Goal: Task Accomplishment & Management: Complete application form

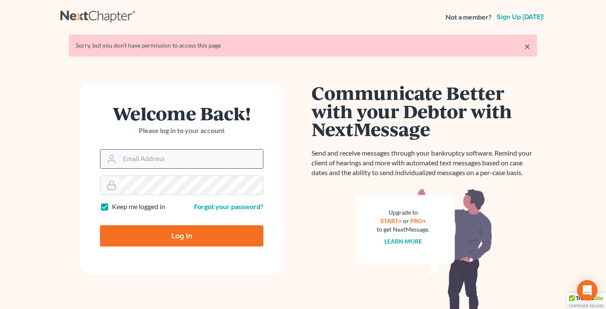
click at [139, 154] on input "Email Address" at bounding box center [191, 159] width 143 height 19
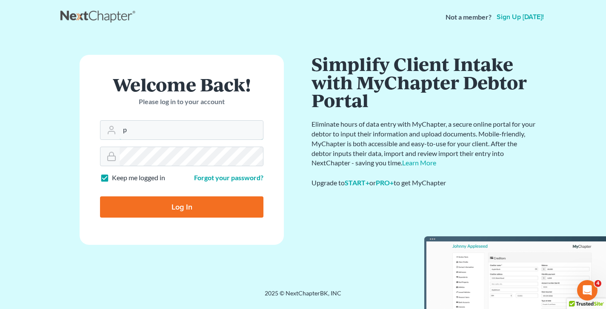
type input "[EMAIL_ADDRESS][DOMAIN_NAME]"
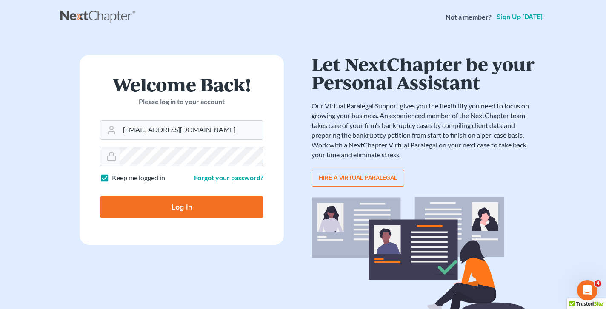
click at [160, 201] on input "Log In" at bounding box center [181, 207] width 163 height 21
type input "Thinking..."
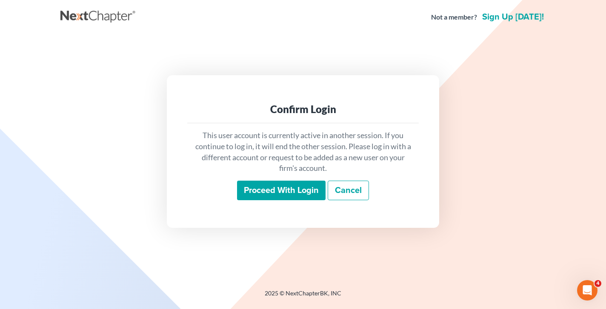
click at [280, 191] on input "Proceed with login" at bounding box center [281, 191] width 89 height 20
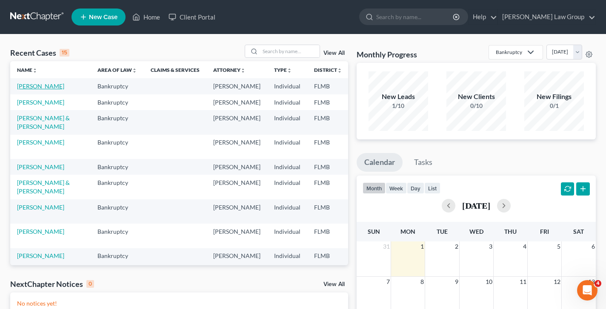
click at [38, 88] on link "[PERSON_NAME]" at bounding box center [40, 86] width 47 height 7
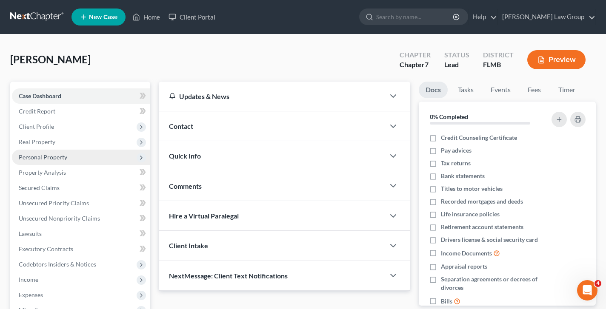
click at [70, 158] on span "Personal Property" at bounding box center [81, 157] width 138 height 15
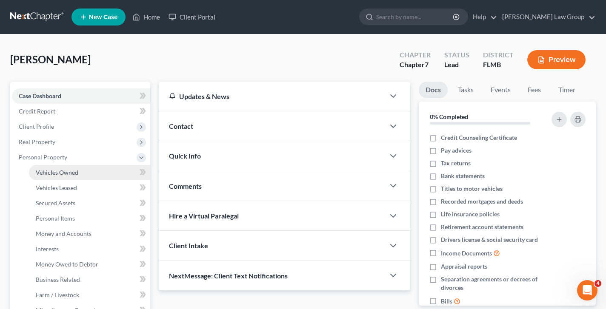
click at [86, 171] on link "Vehicles Owned" at bounding box center [89, 172] width 121 height 15
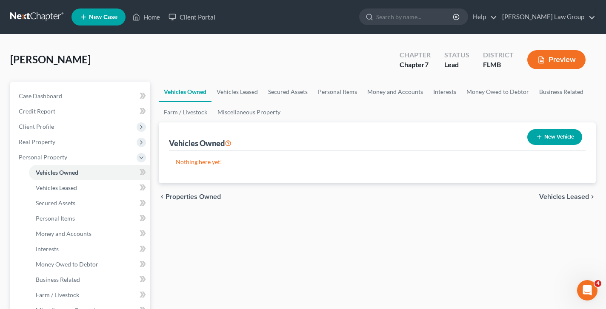
click at [560, 140] on button "New Vehicle" at bounding box center [554, 137] width 55 height 16
select select "0"
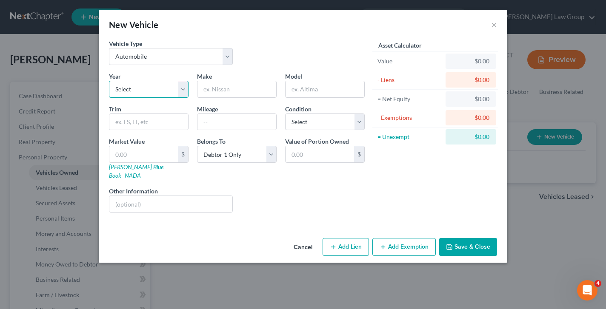
click at [140, 88] on select "Select 2026 2025 2024 2023 2022 2021 2020 2019 2018 2017 2016 2015 2014 2013 20…" at bounding box center [149, 89] width 80 height 17
select select "3"
click at [109, 81] on select "Select 2026 2025 2024 2023 2022 2021 2020 2019 2018 2017 2016 2015 2014 2013 20…" at bounding box center [149, 89] width 80 height 17
click at [257, 92] on input "text" at bounding box center [236, 89] width 79 height 16
type input "Nissan"
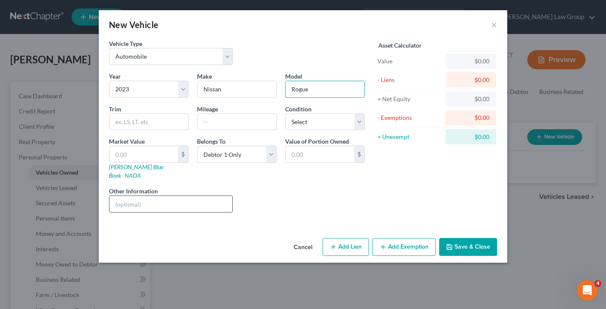
type input "Rogue"
click at [131, 199] on input "text" at bounding box center [170, 204] width 123 height 16
paste input "M400512529420"
type input "VIN: M400512529420"
click at [141, 150] on input "text" at bounding box center [143, 154] width 69 height 16
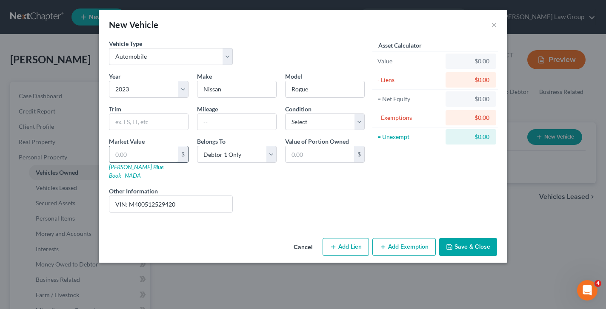
type input "1"
type input "1.00"
type input "15"
type input "15.00"
type input "150"
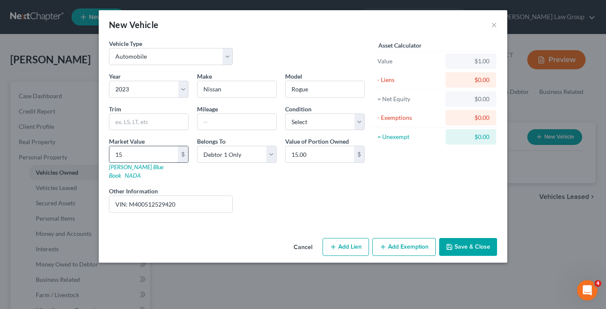
type input "150.00"
type input "1500"
type input "1,500.00"
type input "1,5000"
type input "15,000.00"
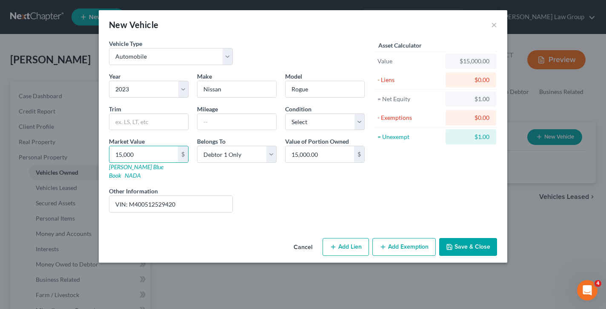
type input "15,000"
click at [354, 240] on button "Add Lien" at bounding box center [346, 247] width 46 height 18
select select "0"
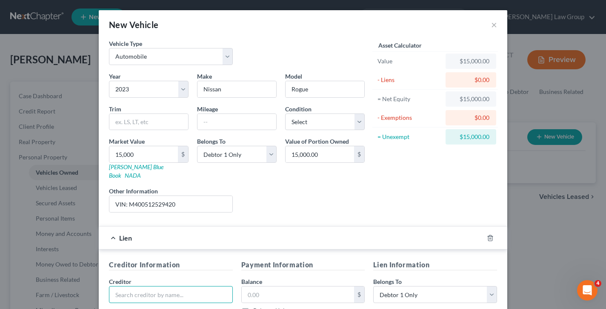
click at [135, 289] on input "text" at bounding box center [171, 294] width 124 height 17
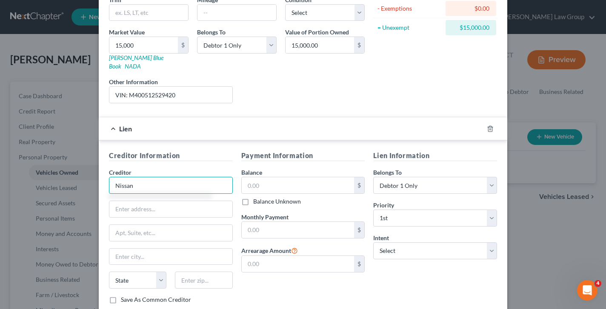
scroll to position [109, 0]
click at [178, 196] on div "Nissan Motor Acceptance Corp" at bounding box center [160, 200] width 89 height 9
type input "Nissan Motor Acceptance Corp"
type input "[DOMAIN_NAME] 660366"
type input "[GEOGRAPHIC_DATA]"
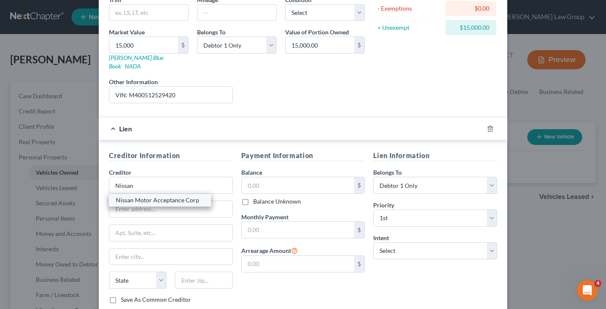
select select "45"
type input "75266-0366"
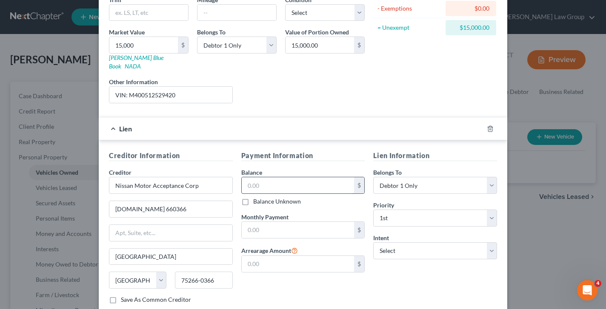
click at [287, 182] on input "text" at bounding box center [298, 185] width 113 height 16
type input "15,000"
click at [438, 243] on select "Select Surrender Redeem Reaffirm Avoid Other" at bounding box center [435, 251] width 124 height 17
select select "2"
click at [373, 243] on select "Select Surrender Redeem Reaffirm Avoid Other" at bounding box center [435, 251] width 124 height 17
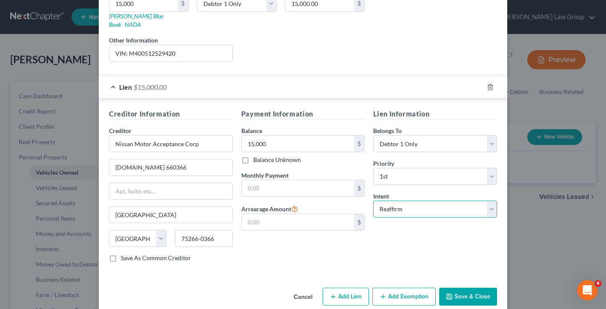
scroll to position [156, 0]
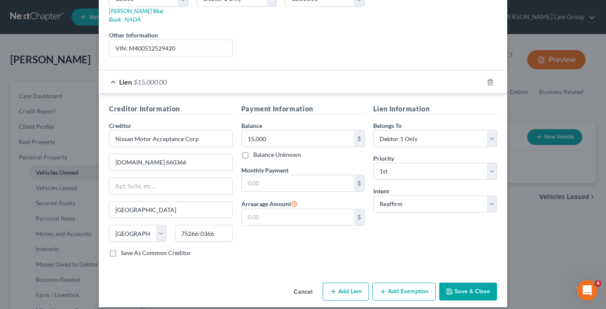
click at [464, 283] on button "Save & Close" at bounding box center [468, 292] width 58 height 18
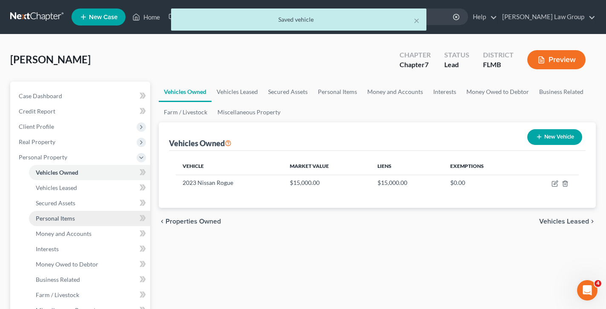
click at [67, 211] on link "Personal Items" at bounding box center [89, 218] width 121 height 15
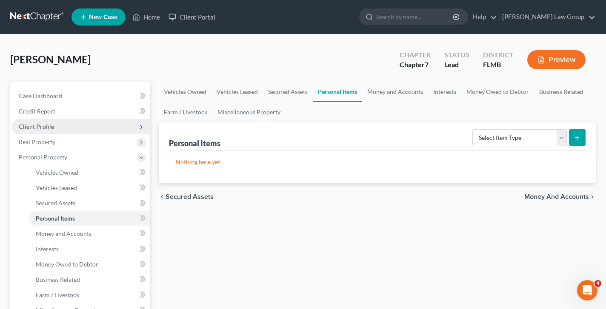
click at [59, 126] on span "Client Profile" at bounding box center [81, 126] width 138 height 15
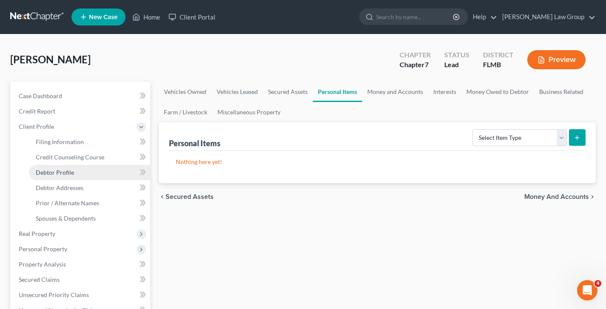
click at [91, 171] on link "Debtor Profile" at bounding box center [89, 172] width 121 height 15
select select "0"
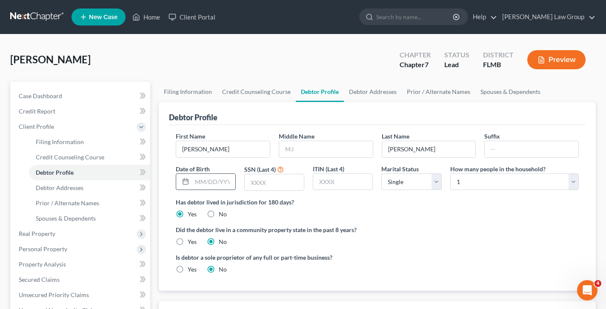
click at [226, 180] on input "text" at bounding box center [213, 182] width 43 height 16
click at [356, 95] on link "Debtor Addresses" at bounding box center [373, 92] width 58 height 20
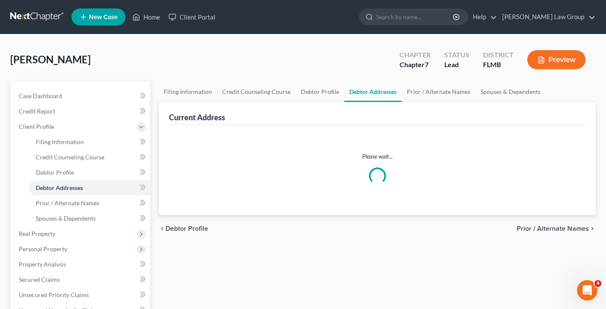
select select "0"
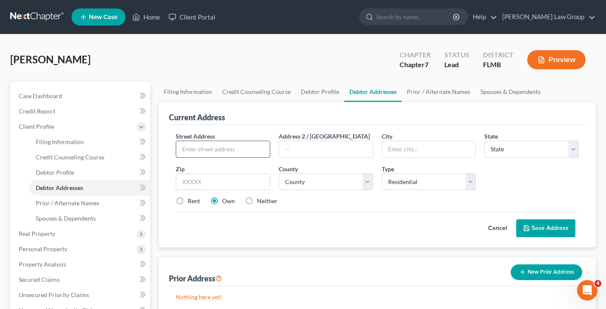
click at [216, 143] on input "text" at bounding box center [223, 149] width 94 height 16
drag, startPoint x: 249, startPoint y: 151, endPoint x: 46, endPoint y: 143, distance: 204.0
click at [52, 138] on div "Petition Navigation Case Dashboard Payments Invoices Payments Payments Credit R…" at bounding box center [303, 297] width 594 height 430
type input "[STREET_ADDRESS]"
click at [258, 180] on input "text" at bounding box center [223, 182] width 94 height 17
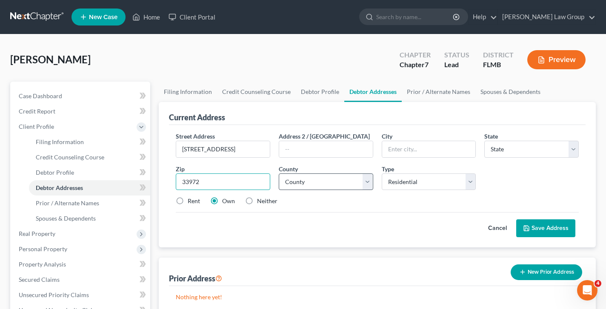
type input "33972"
type input "Lehigh Acres"
select select "9"
click at [304, 183] on select "County" at bounding box center [326, 182] width 94 height 17
select select "34"
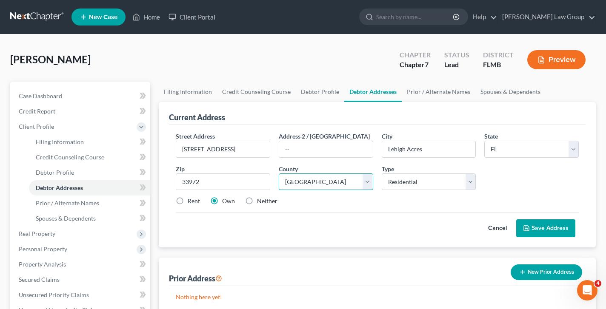
click at [279, 174] on select "County [GEOGRAPHIC_DATA] [GEOGRAPHIC_DATA] [GEOGRAPHIC_DATA] [GEOGRAPHIC_DATA] …" at bounding box center [326, 182] width 94 height 17
click at [543, 231] on button "Save Address" at bounding box center [545, 229] width 59 height 18
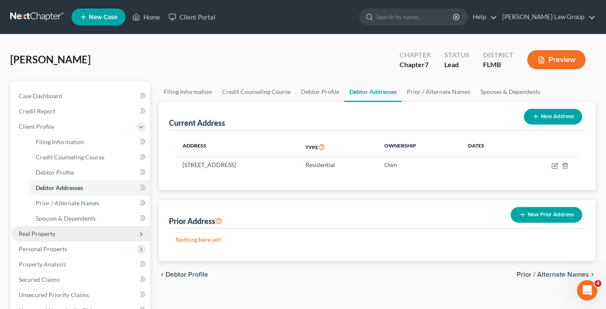
click at [55, 229] on span "Real Property" at bounding box center [81, 233] width 138 height 15
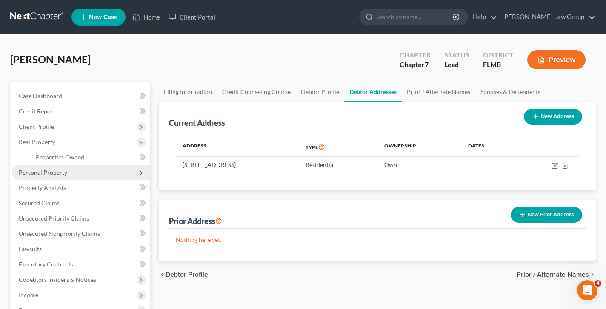
click at [52, 177] on span "Personal Property" at bounding box center [81, 172] width 138 height 15
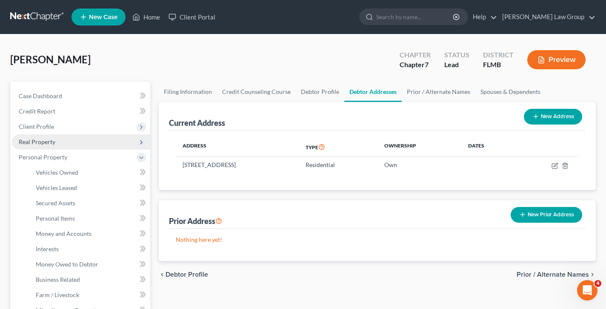
click at [54, 143] on span "Real Property" at bounding box center [37, 141] width 37 height 7
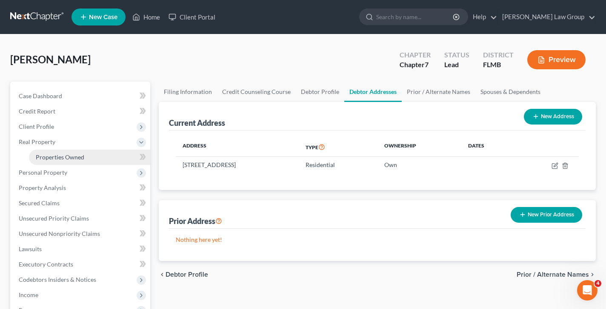
click at [56, 159] on span "Properties Owned" at bounding box center [60, 157] width 49 height 7
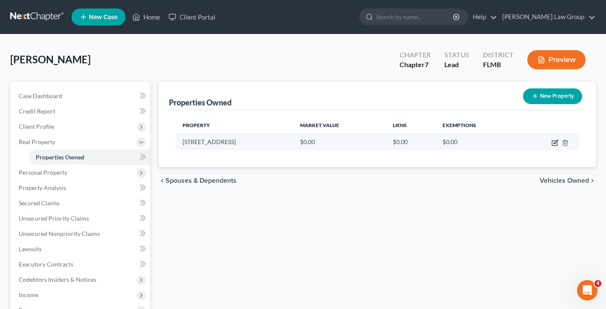
click at [555, 144] on icon "button" at bounding box center [554, 143] width 7 height 7
select select "9"
select select "34"
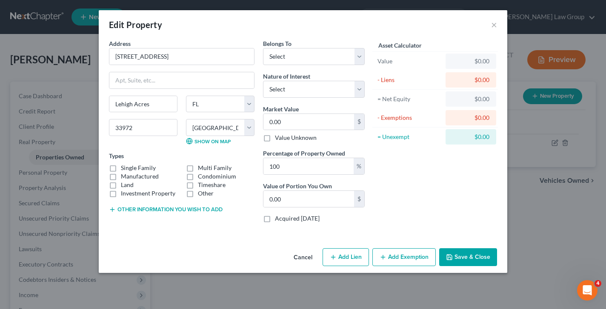
click at [136, 167] on label "Single Family" at bounding box center [138, 168] width 35 height 9
click at [130, 167] on input "Single Family" at bounding box center [127, 167] width 6 height 6
checkbox input "true"
click at [358, 256] on button "Add Lien" at bounding box center [346, 258] width 46 height 18
select select "0"
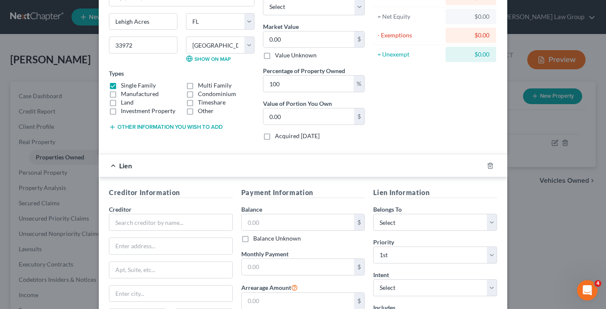
scroll to position [81, 0]
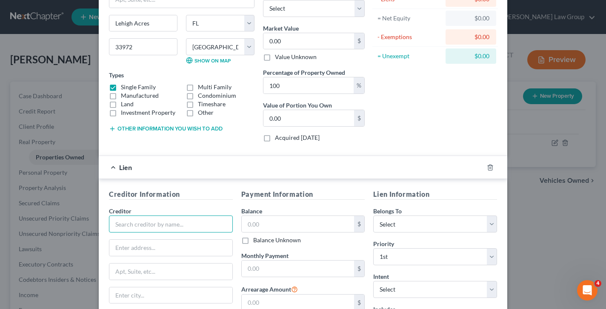
click at [131, 220] on input "text" at bounding box center [171, 224] width 124 height 17
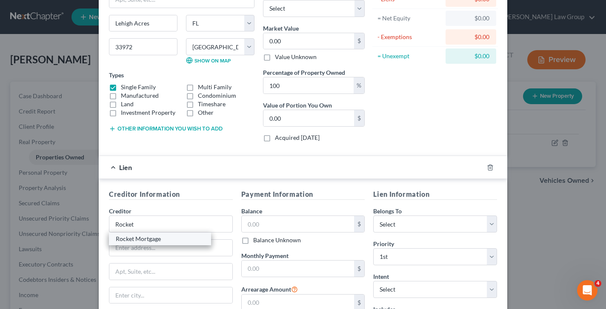
click at [162, 244] on div "Rocket Mortgage" at bounding box center [160, 239] width 102 height 13
type input "Rocket Mortgage"
type input "P.O. Box 6577"
type input "[PERSON_NAME] Stream"
select select "14"
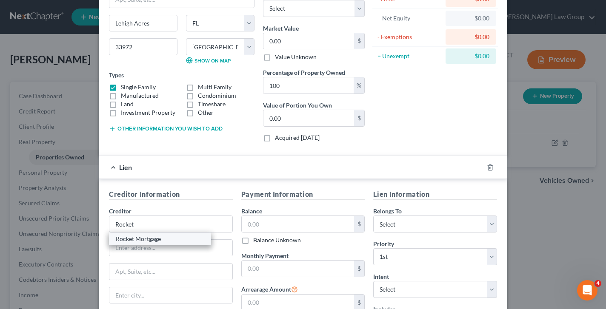
type input "60197"
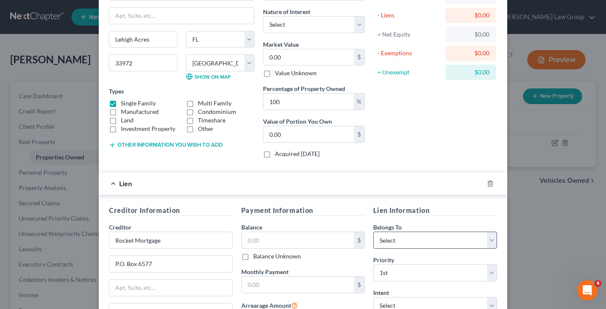
scroll to position [54, 0]
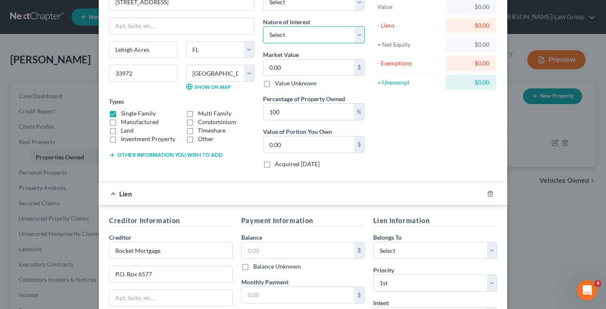
click at [282, 33] on select "Select Fee Simple Joint Tenant Life Estate Equitable Interest Future Interest T…" at bounding box center [314, 34] width 102 height 17
select select "0"
click at [263, 26] on select "Select Fee Simple Joint Tenant Life Estate Equitable Interest Future Interest T…" at bounding box center [314, 34] width 102 height 17
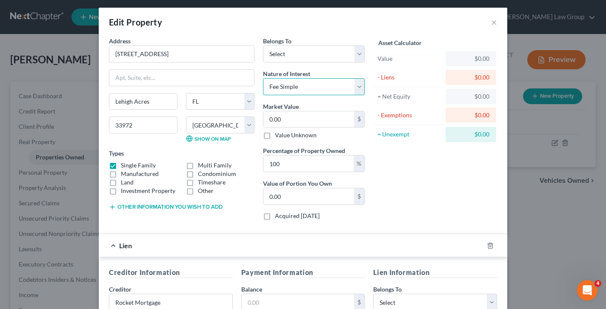
scroll to position [0, 0]
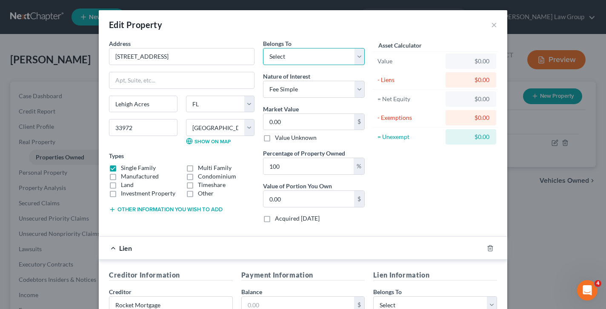
click at [285, 57] on select "Select Debtor 1 Only Debtor 2 Only Debtor 1 And Debtor 2 Only At Least One Of T…" at bounding box center [314, 56] width 102 height 17
select select "0"
click at [263, 48] on select "Select Debtor 1 Only Debtor 2 Only Debtor 1 And Debtor 2 Only At Least One Of T…" at bounding box center [314, 56] width 102 height 17
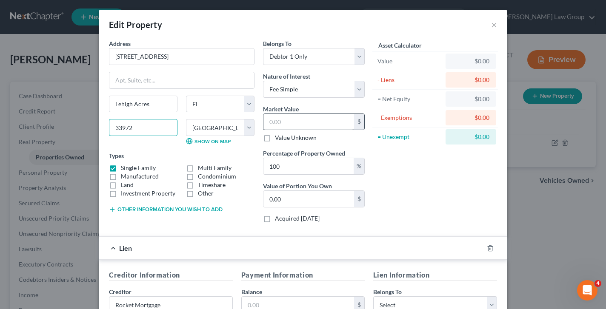
type input "0.0033972"
type input "0"
type input "33972"
click at [291, 117] on input "text" at bounding box center [308, 122] width 91 height 16
type input "3"
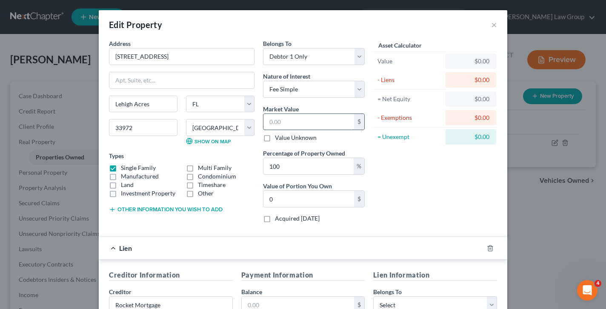
type input "3.00"
type input "37"
type input "37.00"
type input "374"
type input "374.00"
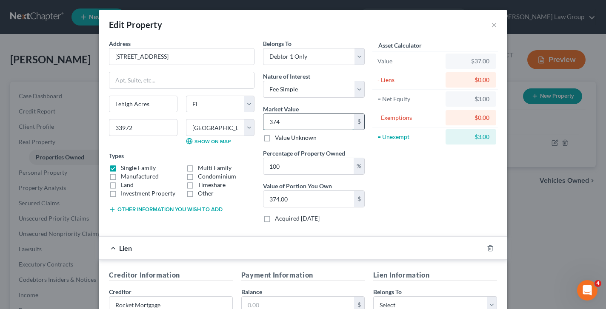
type input "3740"
type input "3,740.00"
type input "3,7400"
type input "37,400.00"
type input "37,4000"
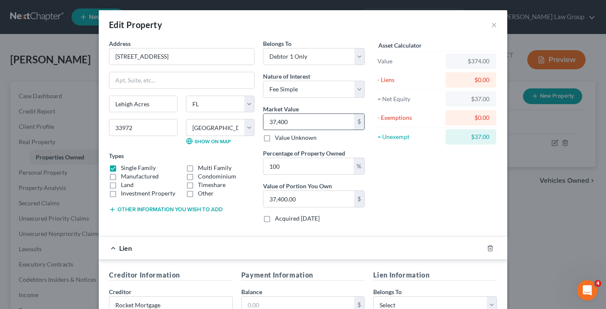
type input "374,000.00"
type input "374,000"
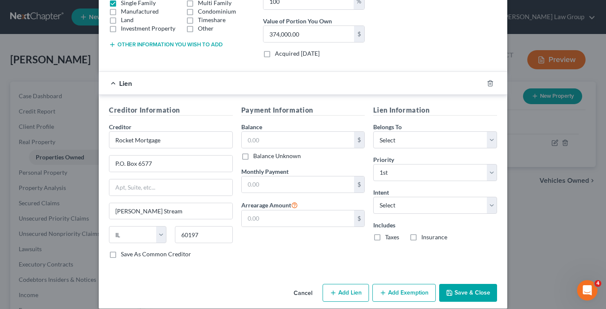
scroll to position [169, 0]
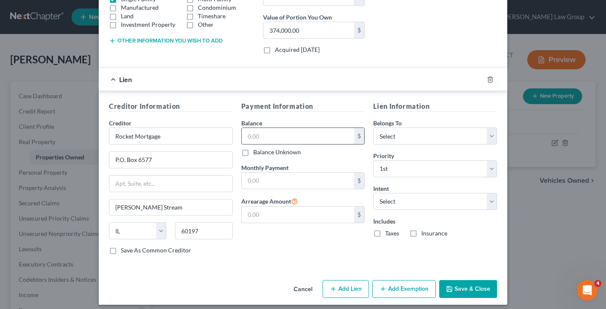
click at [267, 142] on input "text" at bounding box center [298, 136] width 113 height 16
type input "237,000"
click at [416, 139] on select "Select Debtor 1 Only Debtor 2 Only Debtor 1 And Debtor 2 Only At Least One Of T…" at bounding box center [435, 136] width 124 height 17
select select "0"
click at [373, 128] on select "Select Debtor 1 Only Debtor 2 Only Debtor 1 And Debtor 2 Only At Least One Of T…" at bounding box center [435, 136] width 124 height 17
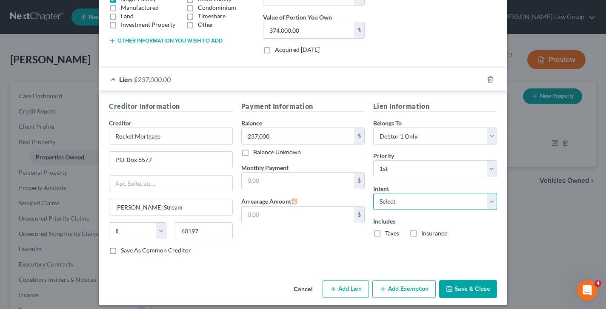
click at [406, 196] on select "Select Surrender Redeem Reaffirm Avoid Other" at bounding box center [435, 201] width 124 height 17
select select "4"
click at [373, 193] on select "Select Surrender Redeem Reaffirm Avoid Other" at bounding box center [435, 201] width 124 height 17
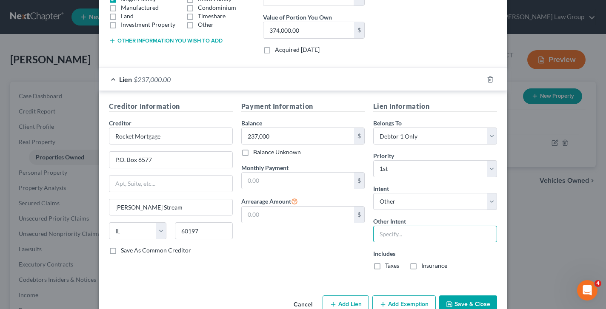
click at [399, 231] on input "text" at bounding box center [435, 234] width 124 height 17
type input "Keep current"
click at [385, 268] on label "Taxes" at bounding box center [392, 266] width 14 height 9
click at [389, 267] on input "Taxes" at bounding box center [392, 265] width 6 height 6
checkbox input "true"
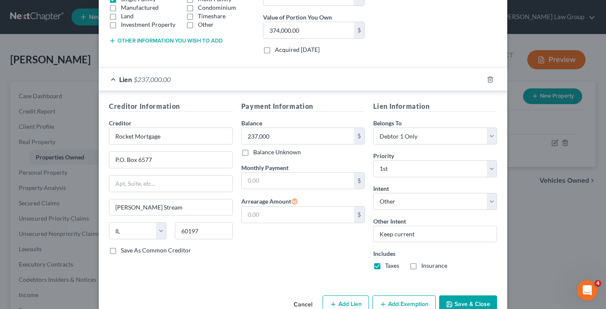
click at [421, 264] on label "Insurance" at bounding box center [434, 266] width 26 height 9
click at [425, 264] on input "Insurance" at bounding box center [428, 265] width 6 height 6
checkbox input "true"
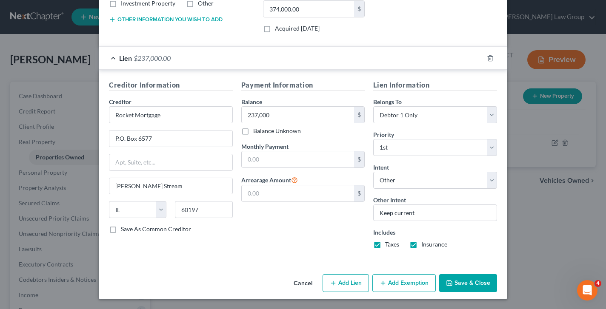
scroll to position [190, 0]
click at [466, 283] on button "Save & Close" at bounding box center [468, 284] width 58 height 18
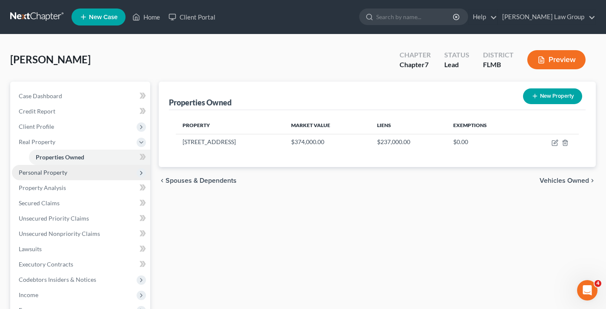
click at [68, 173] on span "Personal Property" at bounding box center [81, 172] width 138 height 15
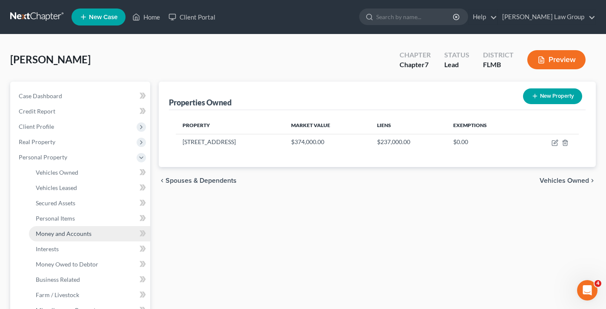
click at [66, 236] on span "Money and Accounts" at bounding box center [64, 233] width 56 height 7
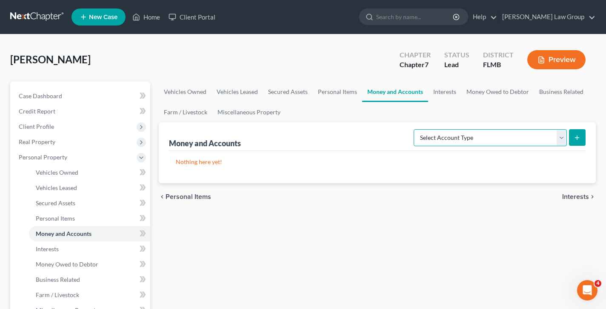
click at [497, 136] on select "Select Account Type Brokerage Cash on Hand Certificates of Deposit Checking Acc…" at bounding box center [490, 137] width 153 height 17
select select "checking"
click at [415, 129] on select "Select Account Type Brokerage Cash on Hand Certificates of Deposit Checking Acc…" at bounding box center [490, 137] width 153 height 17
click at [573, 134] on button "submit" at bounding box center [577, 137] width 17 height 17
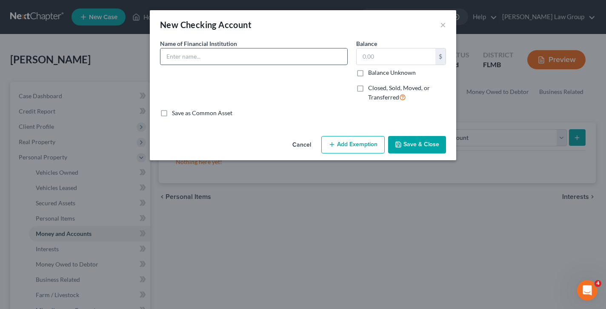
click at [182, 58] on input "text" at bounding box center [253, 57] width 187 height 16
type input "Suncoast Credit Union"
type input "500"
click at [414, 143] on button "Save & Close" at bounding box center [417, 145] width 58 height 18
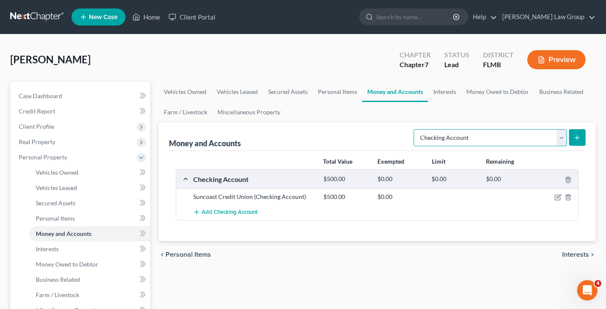
click at [461, 136] on select "Select Account Type Brokerage Cash on Hand Certificates of Deposit Checking Acc…" at bounding box center [490, 137] width 153 height 17
select select "savings"
click at [415, 129] on select "Select Account Type Brokerage Cash on Hand Certificates of Deposit Checking Acc…" at bounding box center [490, 137] width 153 height 17
click at [581, 136] on button "submit" at bounding box center [577, 137] width 17 height 17
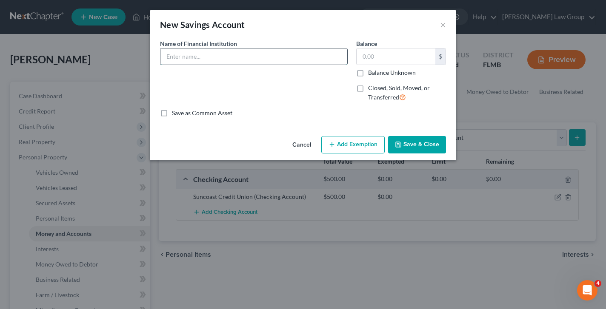
click at [193, 58] on input "text" at bounding box center [253, 57] width 187 height 16
type input "0"
click at [185, 58] on input "text" at bounding box center [253, 57] width 187 height 16
type input "Suncoast Credit Union"
click at [380, 54] on input "0" at bounding box center [396, 57] width 79 height 16
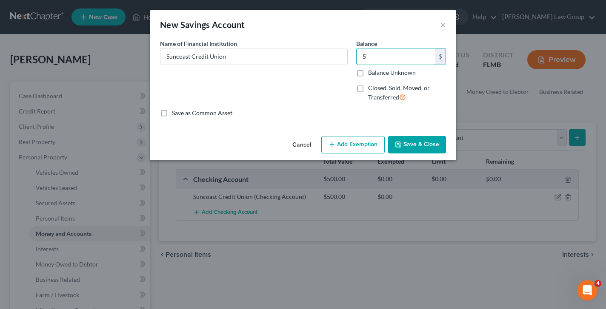
type input "5"
click at [434, 143] on button "Save & Close" at bounding box center [417, 145] width 58 height 18
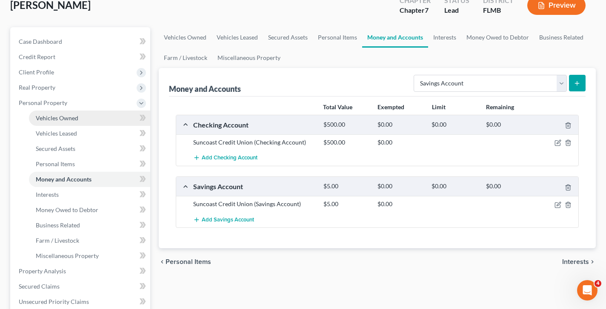
scroll to position [47, 0]
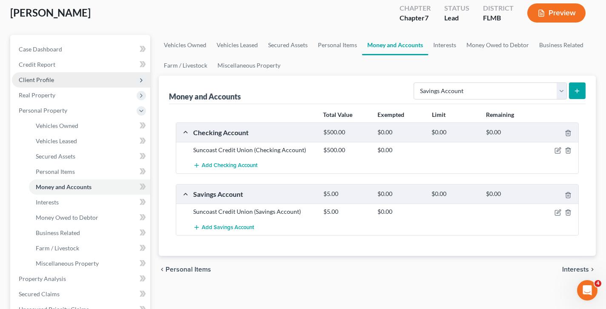
click at [71, 81] on span "Client Profile" at bounding box center [81, 79] width 138 height 15
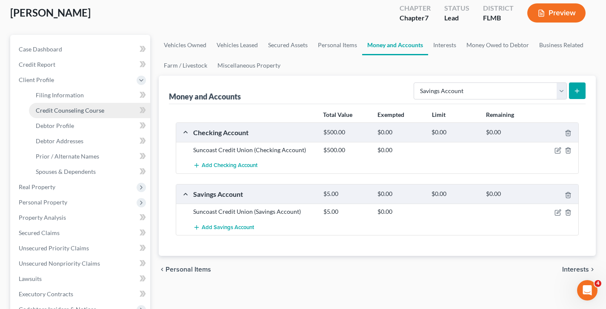
click at [94, 111] on span "Credit Counseling Course" at bounding box center [70, 110] width 69 height 7
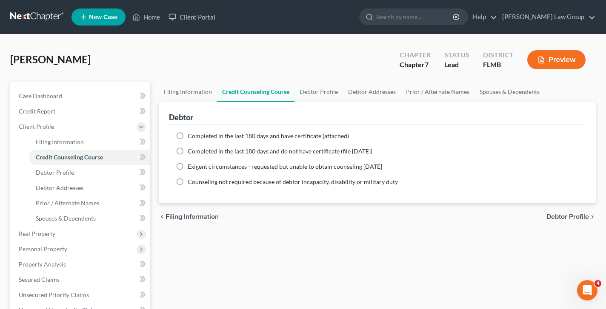
click at [197, 138] on span "Completed in the last 180 days and have certificate (attached)" at bounding box center [268, 135] width 161 height 7
click at [197, 137] on input "Completed in the last 180 days and have certificate (attached)" at bounding box center [194, 135] width 6 height 6
radio input "true"
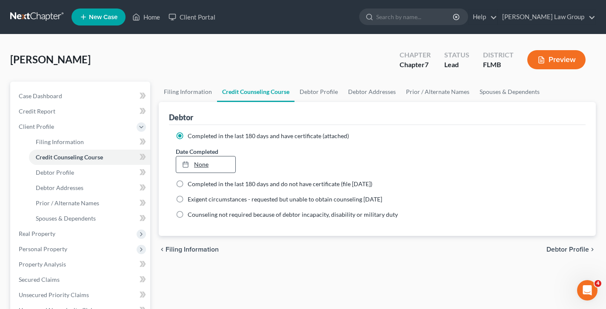
type input "[DATE]"
click at [206, 160] on link "[DATE]" at bounding box center [205, 165] width 59 height 16
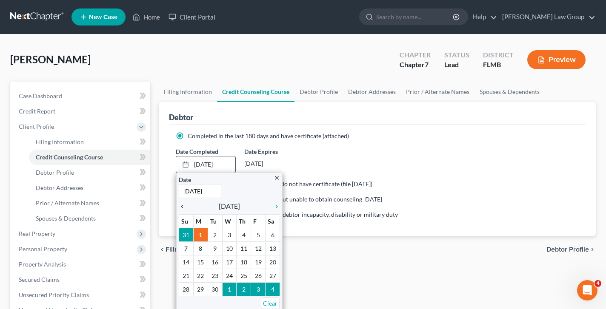
click at [183, 207] on icon "chevron_left" at bounding box center [184, 206] width 11 height 7
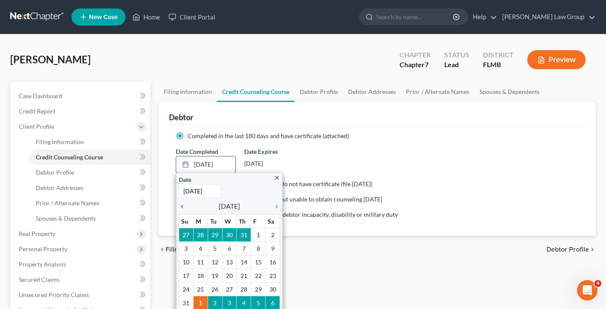
click at [183, 207] on icon "chevron_left" at bounding box center [184, 206] width 11 height 7
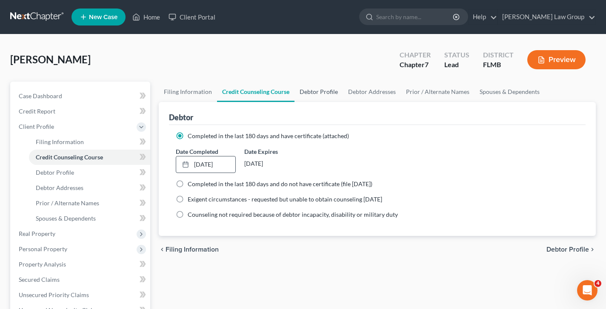
click at [319, 96] on link "Debtor Profile" at bounding box center [318, 92] width 49 height 20
select select "0"
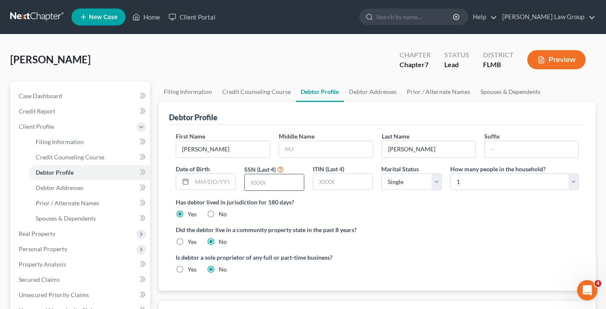
click at [271, 186] on input "text" at bounding box center [274, 182] width 59 height 16
type input "5655"
click at [211, 186] on input "text" at bounding box center [213, 182] width 43 height 16
type input "`"
type input "[DATE]"
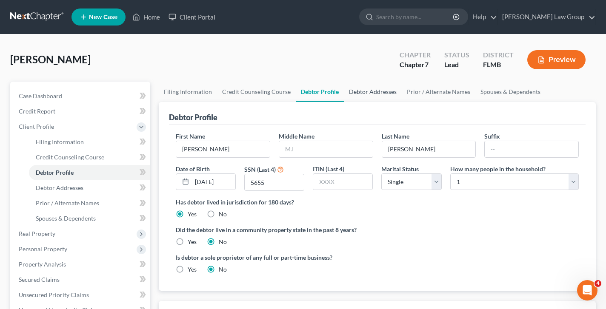
click at [353, 92] on link "Debtor Addresses" at bounding box center [373, 92] width 58 height 20
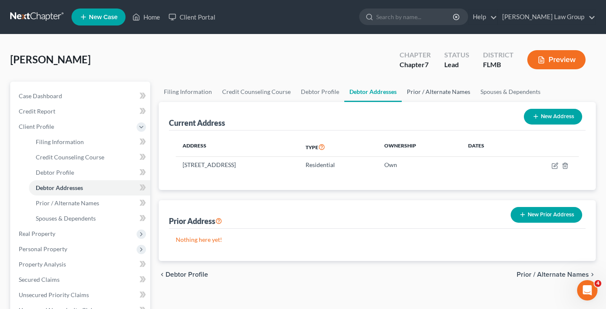
click at [421, 91] on link "Prior / Alternate Names" at bounding box center [439, 92] width 74 height 20
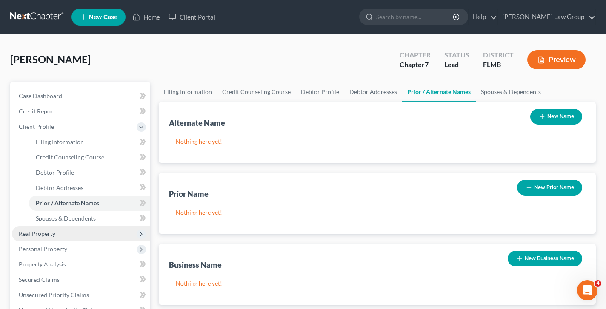
click at [42, 231] on span "Real Property" at bounding box center [37, 233] width 37 height 7
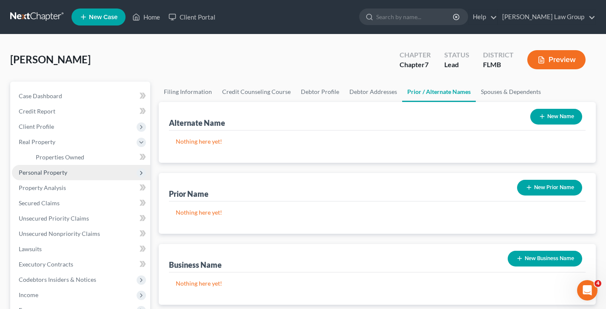
click at [62, 173] on span "Personal Property" at bounding box center [43, 172] width 49 height 7
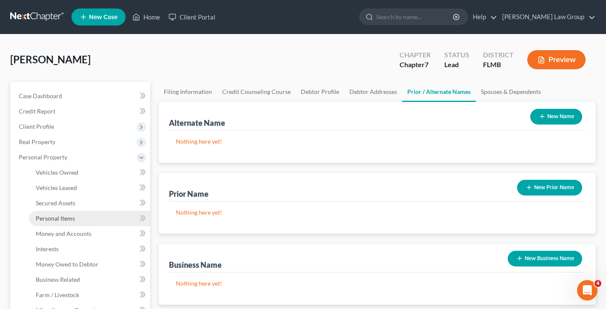
click at [66, 217] on span "Personal Items" at bounding box center [55, 218] width 39 height 7
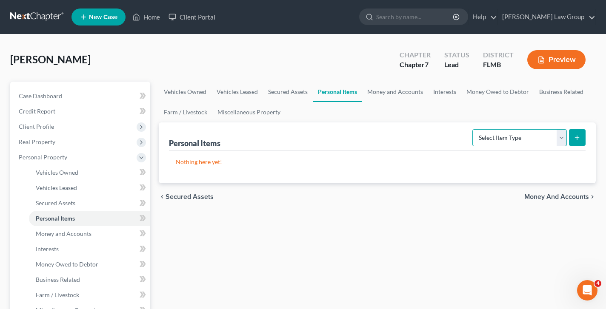
click at [506, 140] on select "Select Item Type Clothing Collectibles Of Value Electronics Firearms Household …" at bounding box center [519, 137] width 94 height 17
select select "household_goods"
click at [473, 129] on select "Select Item Type Clothing Collectibles Of Value Electronics Firearms Household …" at bounding box center [519, 137] width 94 height 17
click at [583, 134] on button "submit" at bounding box center [577, 137] width 17 height 17
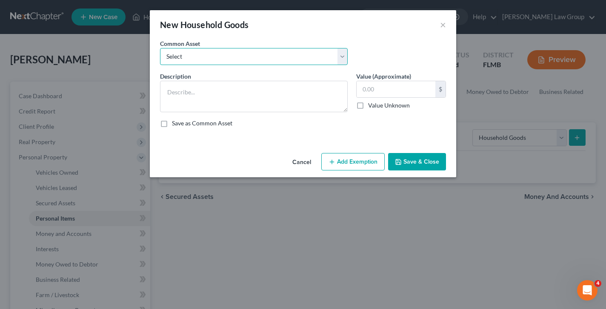
click at [180, 54] on select "Select Household goods & furnishings" at bounding box center [254, 56] width 188 height 17
select select "0"
click at [160, 48] on select "Select Household goods & furnishings" at bounding box center [254, 56] width 188 height 17
type textarea "Household goods & furnishings"
type input "2,000.00"
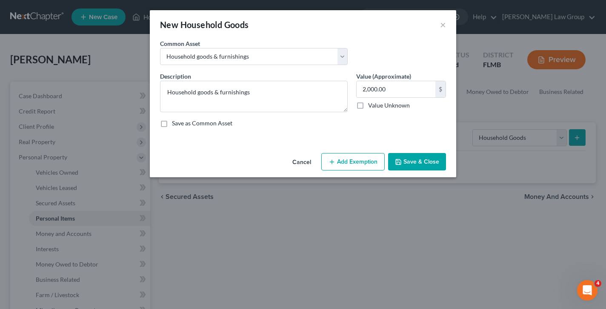
click at [350, 167] on button "Add Exemption" at bounding box center [352, 162] width 63 height 18
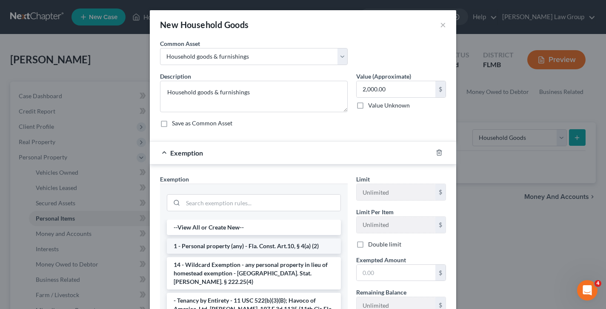
click at [237, 246] on li "1 - Personal property (any) - Fla. Const. Art.10, § 4(a) (2)" at bounding box center [254, 246] width 174 height 15
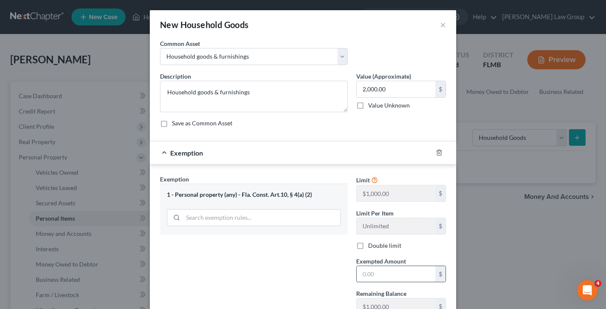
click at [424, 275] on input "text" at bounding box center [396, 274] width 79 height 16
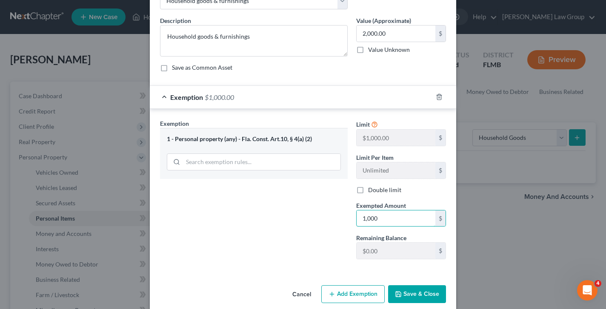
scroll to position [57, 0]
type input "1,000"
click at [424, 291] on button "Save & Close" at bounding box center [417, 294] width 58 height 18
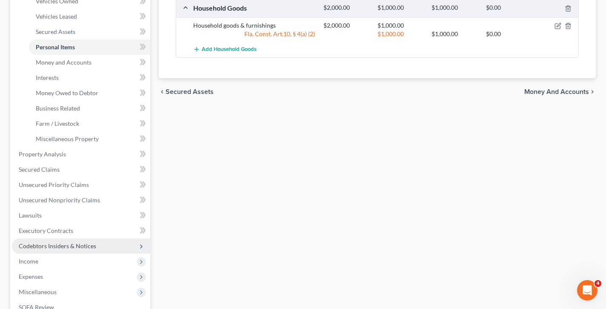
scroll to position [171, 0]
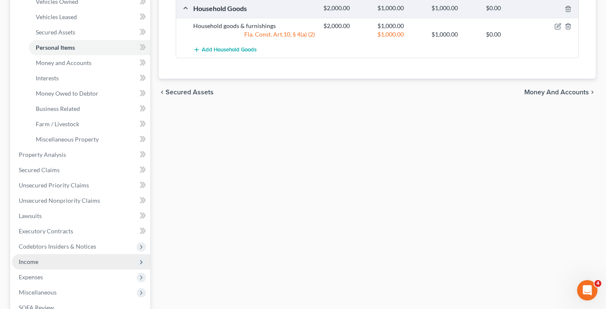
click at [57, 266] on span "Income" at bounding box center [81, 261] width 138 height 15
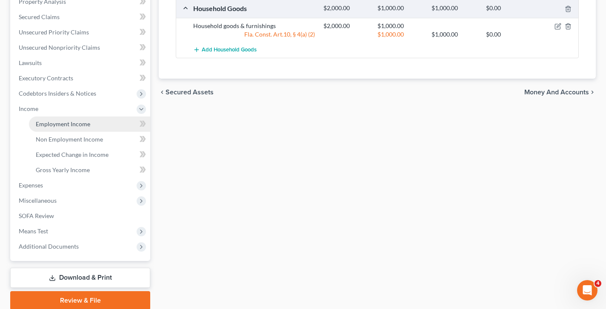
click at [97, 122] on link "Employment Income" at bounding box center [89, 124] width 121 height 15
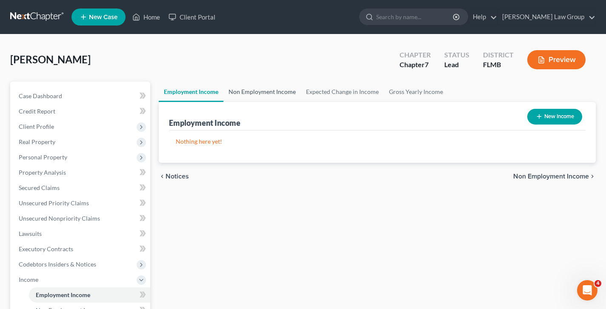
click at [264, 91] on link "Non Employment Income" at bounding box center [261, 92] width 77 height 20
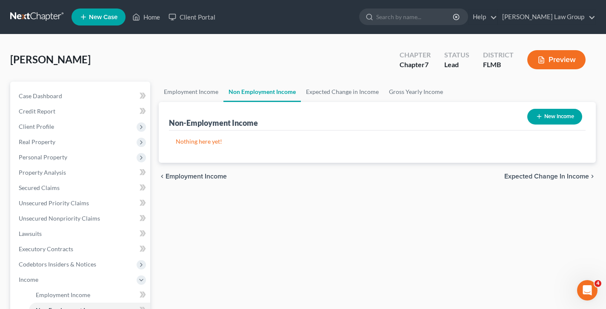
click at [556, 121] on button "New Income" at bounding box center [554, 117] width 55 height 16
select select "0"
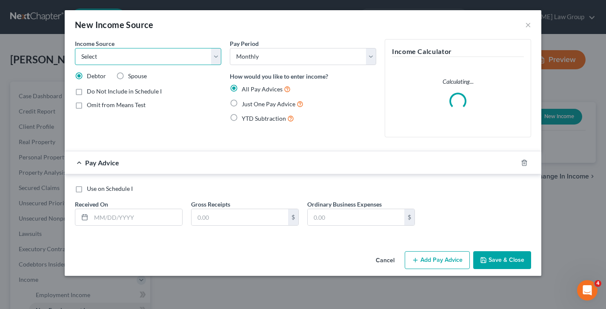
click at [208, 58] on select "Select Unemployment Disability (from employer) Pension Retirement Social Securi…" at bounding box center [148, 56] width 146 height 17
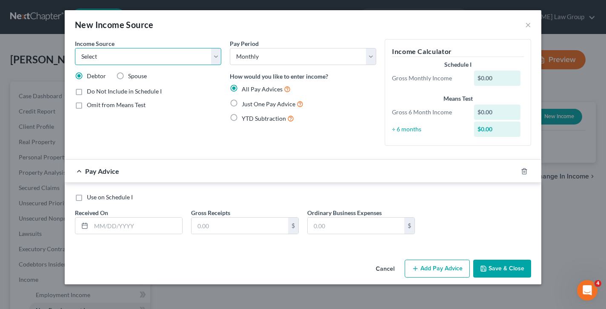
select select "4"
click at [75, 48] on select "Select Unemployment Disability (from employer) Pension Retirement Social Securi…" at bounding box center [148, 56] width 146 height 17
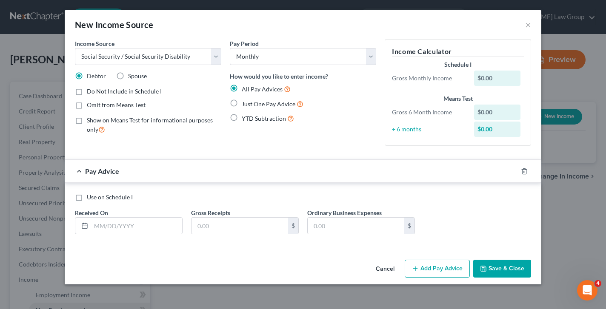
click at [242, 103] on span "Just One Pay Advice" at bounding box center [269, 103] width 54 height 7
click at [245, 103] on input "Just One Pay Advice" at bounding box center [248, 102] width 6 height 6
radio input "true"
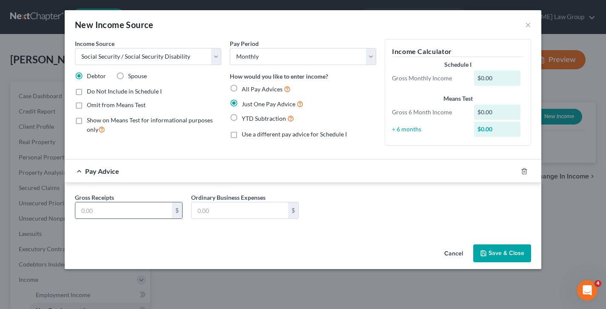
click at [116, 206] on input "text" at bounding box center [123, 211] width 97 height 16
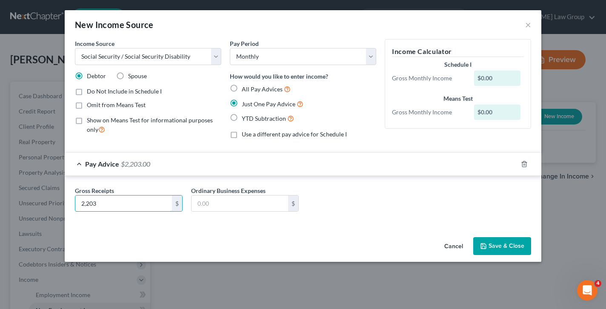
type input "2,203"
click at [518, 243] on button "Save & Close" at bounding box center [502, 246] width 58 height 18
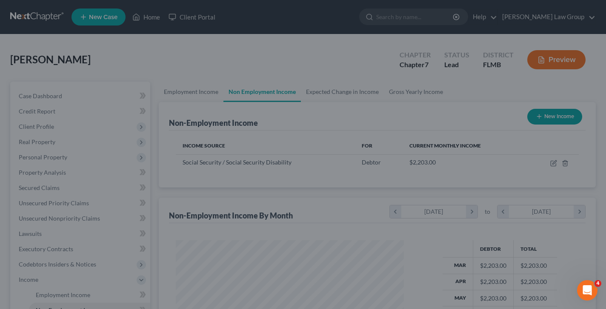
scroll to position [152, 245]
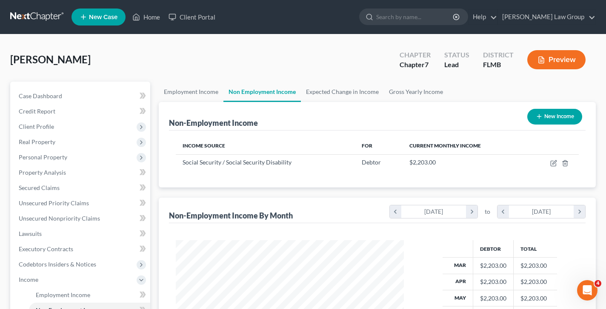
click at [560, 113] on button "New Income" at bounding box center [554, 117] width 55 height 16
select select "0"
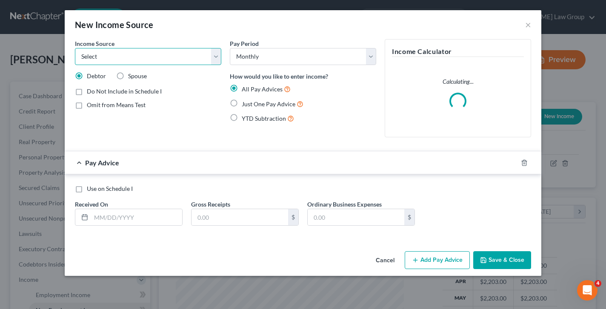
click at [79, 62] on select "Select Unemployment Disability (from employer) Pension Retirement Social Securi…" at bounding box center [148, 56] width 146 height 17
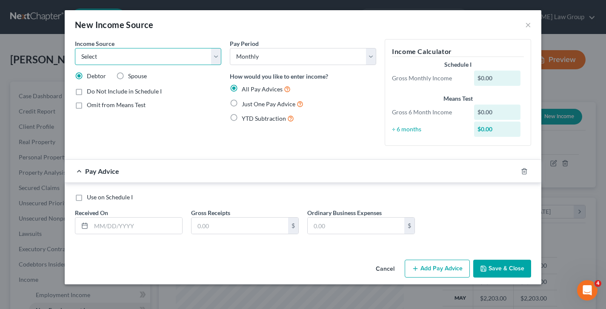
select select "2"
click at [75, 48] on select "Select Unemployment Disability (from employer) Pension Retirement Social Securi…" at bounding box center [148, 56] width 146 height 17
click at [249, 102] on span "Just One Pay Advice" at bounding box center [269, 103] width 54 height 7
click at [249, 102] on input "Just One Pay Advice" at bounding box center [248, 102] width 6 height 6
radio input "true"
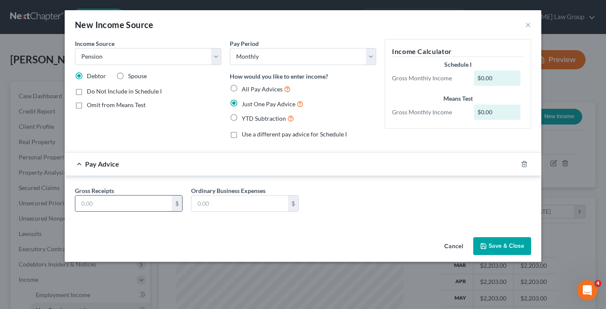
click at [160, 198] on input "text" at bounding box center [123, 204] width 97 height 16
type input "1,500"
click at [511, 249] on button "Save & Close" at bounding box center [502, 246] width 58 height 18
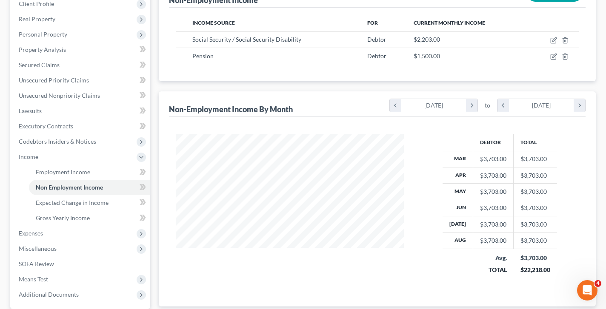
scroll to position [121, 0]
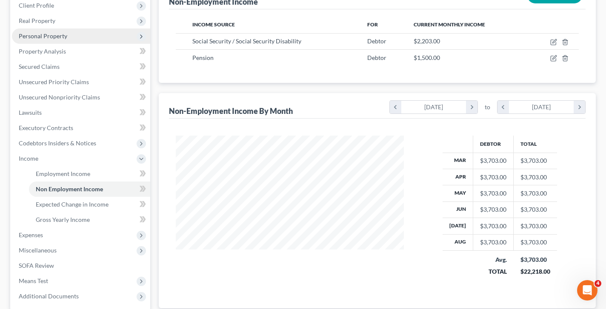
click at [34, 34] on span "Personal Property" at bounding box center [43, 35] width 49 height 7
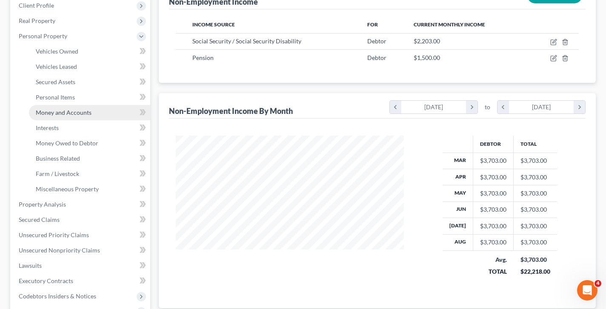
click at [82, 110] on span "Money and Accounts" at bounding box center [64, 112] width 56 height 7
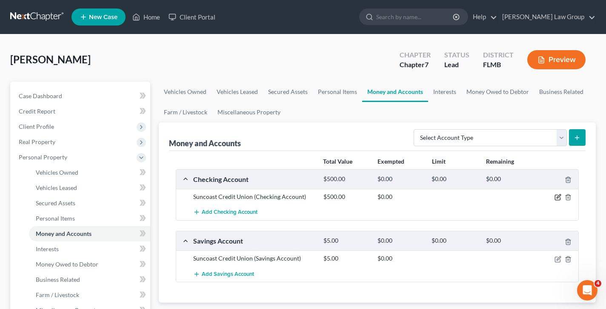
click at [560, 197] on icon "button" at bounding box center [557, 197] width 7 height 7
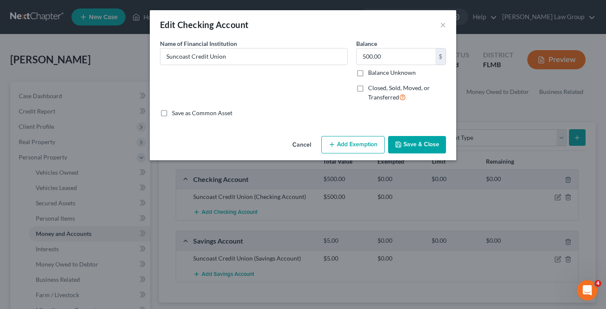
click at [359, 143] on button "Add Exemption" at bounding box center [352, 145] width 63 height 18
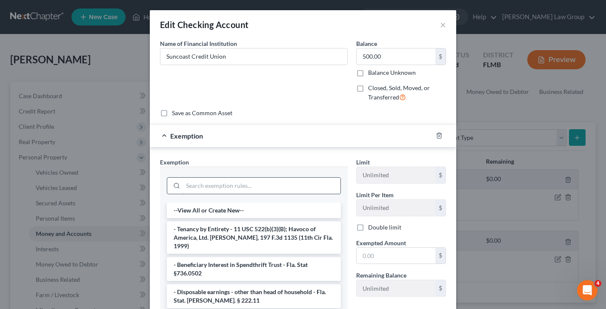
click at [246, 184] on input "search" at bounding box center [261, 186] width 157 height 16
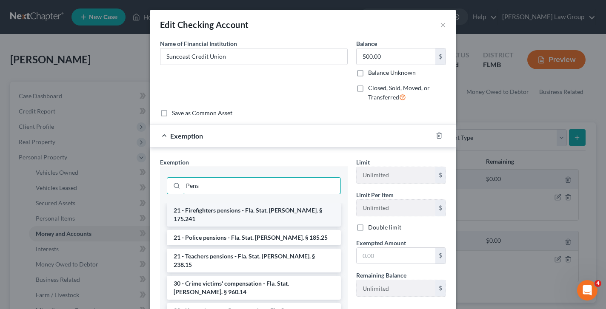
type input "Pens"
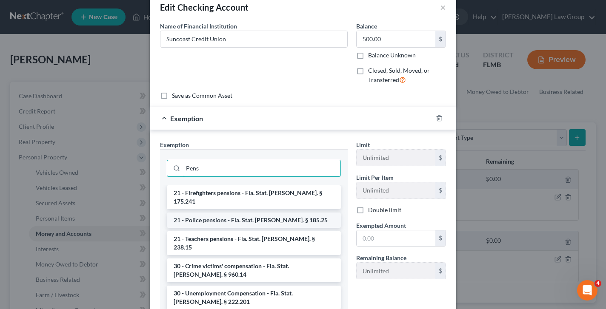
scroll to position [16, 0]
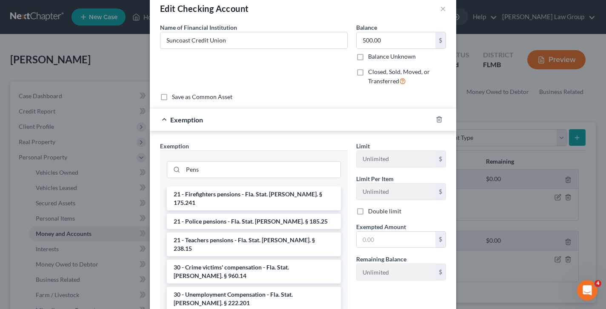
click at [447, 10] on div "Edit Checking Account ×" at bounding box center [303, 8] width 306 height 29
click at [445, 10] on button "×" at bounding box center [443, 8] width 6 height 10
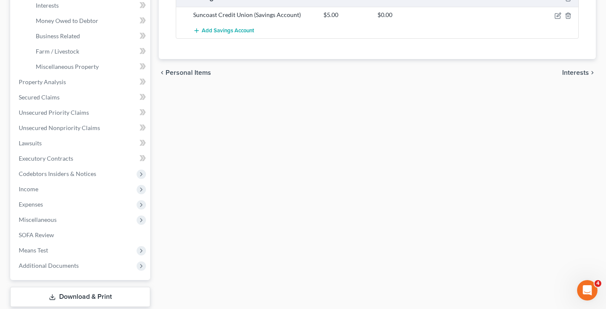
scroll to position [257, 0]
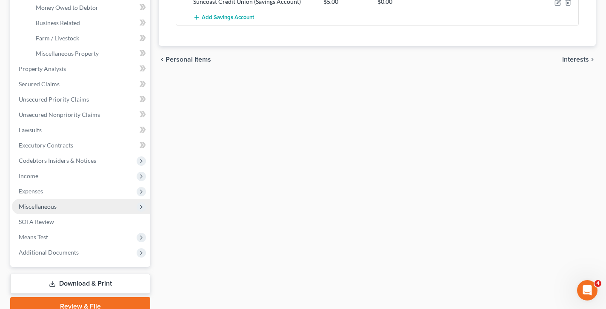
click at [74, 203] on span "Miscellaneous" at bounding box center [81, 206] width 138 height 15
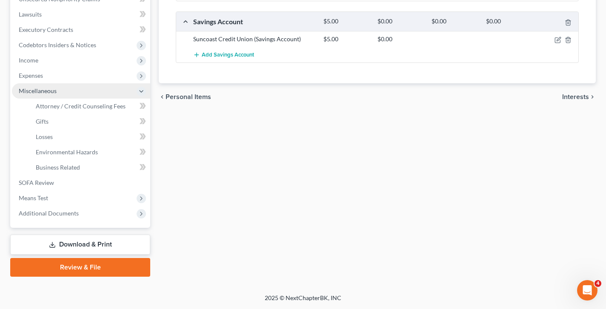
scroll to position [219, 0]
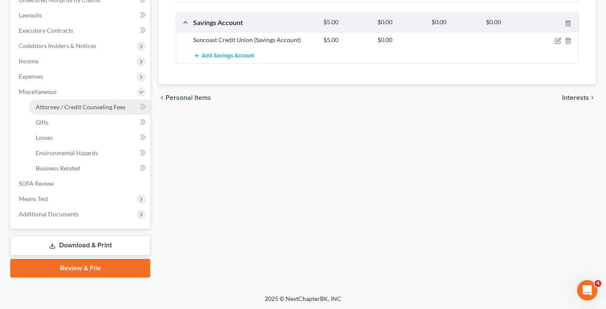
click at [74, 107] on span "Attorney / Credit Counseling Fees" at bounding box center [81, 106] width 90 height 7
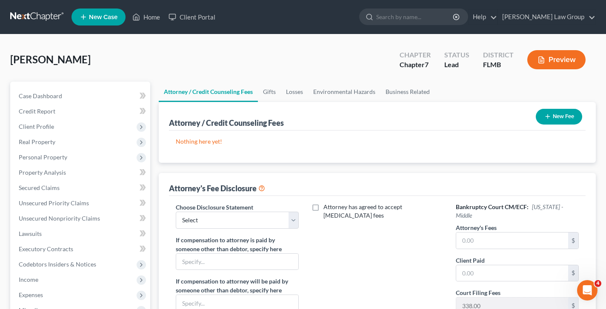
click at [557, 113] on button "New Fee" at bounding box center [559, 117] width 46 height 16
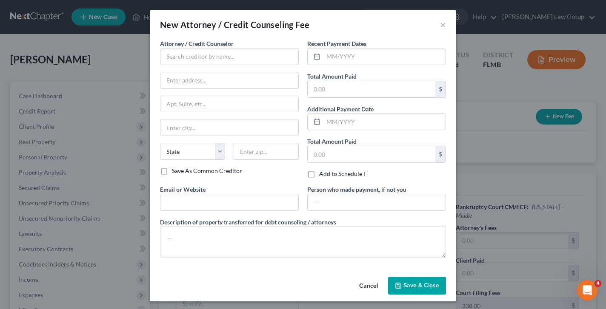
click at [204, 66] on div "Attorney / Credit Counselor * State [US_STATE] AK AR AZ CA CO [GEOGRAPHIC_DATA]…" at bounding box center [229, 103] width 139 height 128
click at [206, 59] on input "text" at bounding box center [229, 56] width 139 height 17
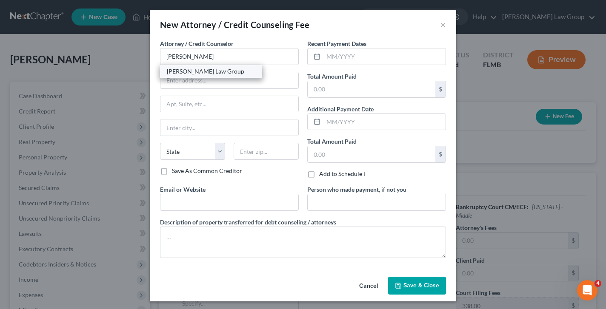
click at [209, 73] on div "[PERSON_NAME] Law Group" at bounding box center [211, 71] width 89 height 9
type input "[PERSON_NAME] Law Group"
type input "P.O. Box 309"
type input "Estero"
select select "9"
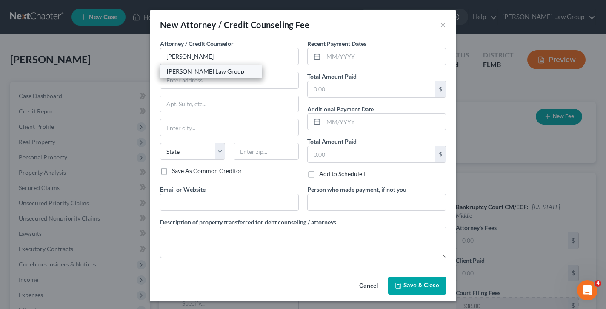
type input "33929-0000"
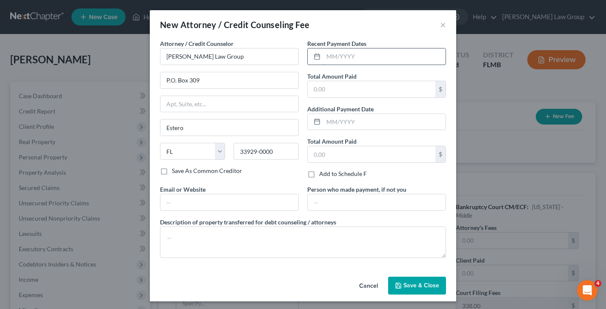
click at [378, 54] on input "text" at bounding box center [384, 57] width 122 height 16
type input "[DATE]"
type input "1,500"
type input "338"
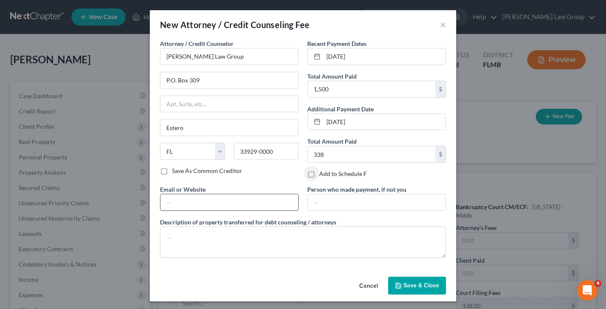
click at [174, 201] on input "text" at bounding box center [229, 202] width 138 height 16
type input "[DOMAIN_NAME]"
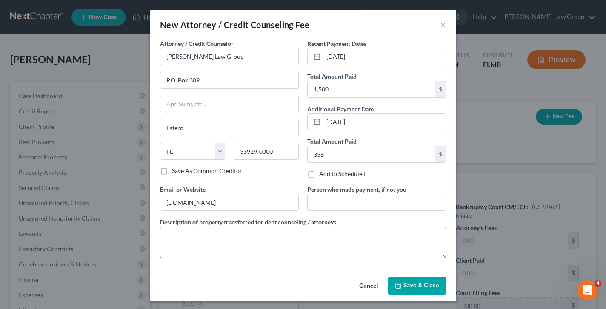
click at [214, 235] on textarea at bounding box center [303, 242] width 286 height 31
type textarea "$1500 + $338 filing fee"
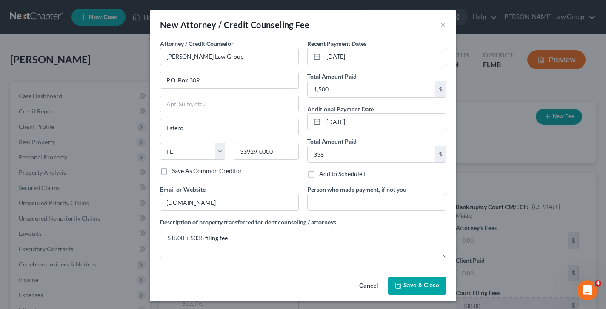
click at [430, 279] on button "Save & Close" at bounding box center [417, 286] width 58 height 18
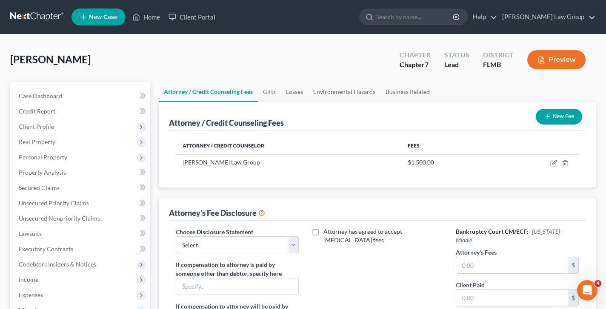
click at [563, 110] on button "New Fee" at bounding box center [559, 117] width 46 height 16
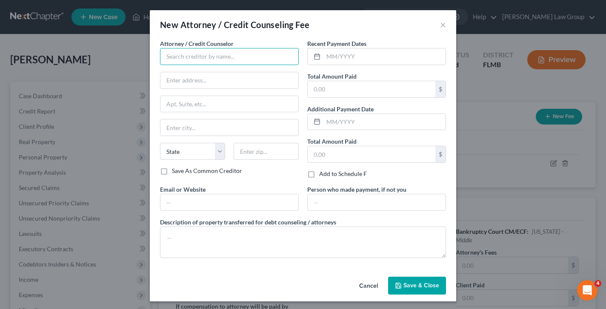
click at [171, 54] on input "text" at bounding box center [229, 56] width 139 height 17
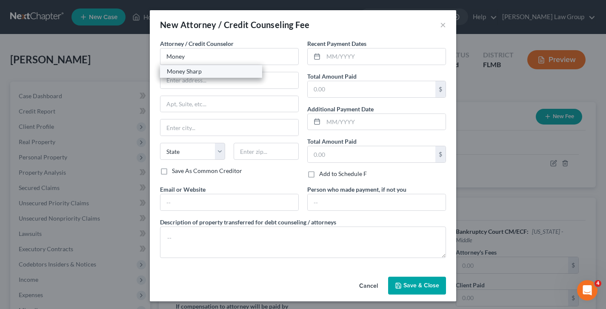
click at [199, 71] on div "Money Sharp" at bounding box center [211, 71] width 89 height 9
type input "Money Sharp"
type input "[STREET_ADDRESS][PERSON_NAME]"
type input "[GEOGRAPHIC_DATA]"
select select "14"
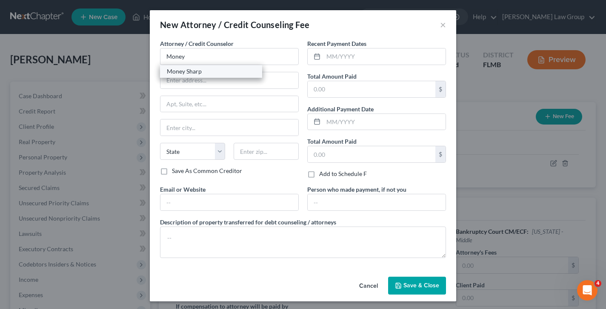
type input "60601"
click at [373, 54] on input "text" at bounding box center [384, 57] width 122 height 16
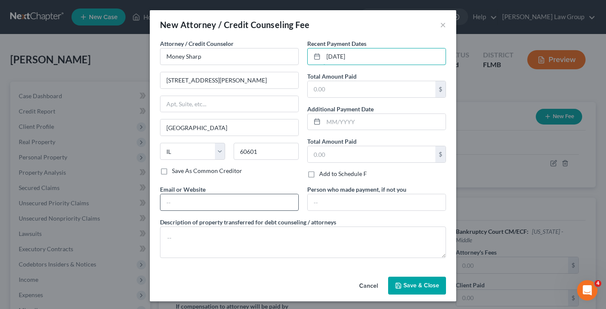
type input "[DATE]"
click at [194, 202] on input "text" at bounding box center [229, 202] width 138 height 16
type input "[DOMAIN_NAME]"
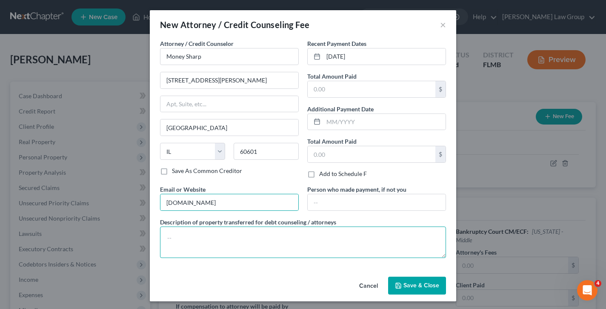
click at [207, 240] on textarea at bounding box center [303, 242] width 286 height 31
type textarea "Credit counseling"
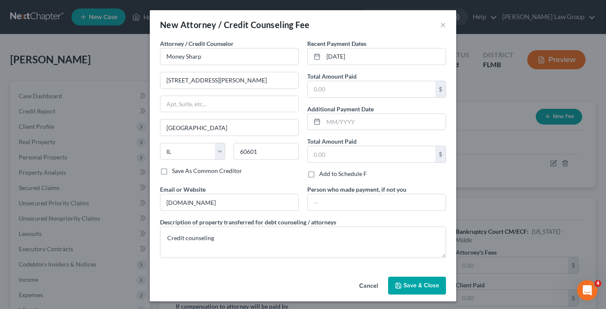
click at [431, 286] on span "Save & Close" at bounding box center [421, 285] width 36 height 7
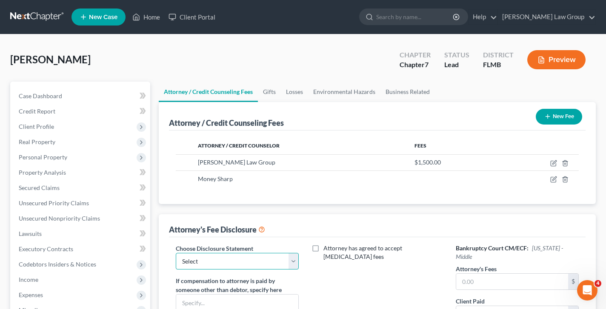
click at [249, 264] on select "Select Disclosure" at bounding box center [237, 261] width 123 height 17
select select "0"
click at [176, 253] on select "Select Disclosure" at bounding box center [237, 261] width 123 height 17
click at [524, 277] on input "text" at bounding box center [512, 282] width 112 height 16
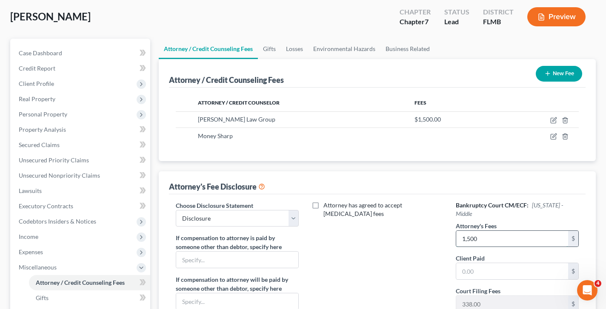
scroll to position [48, 0]
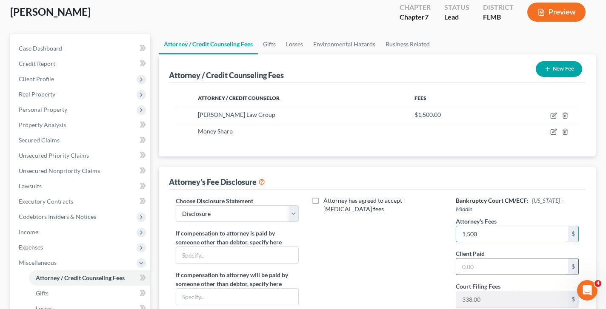
type input "1,500"
click at [514, 259] on input "text" at bounding box center [512, 267] width 112 height 16
type input "1,500"
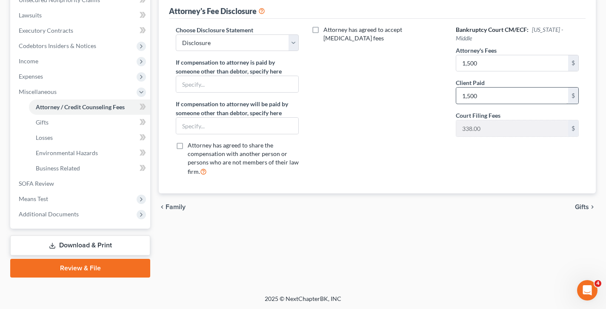
scroll to position [218, 0]
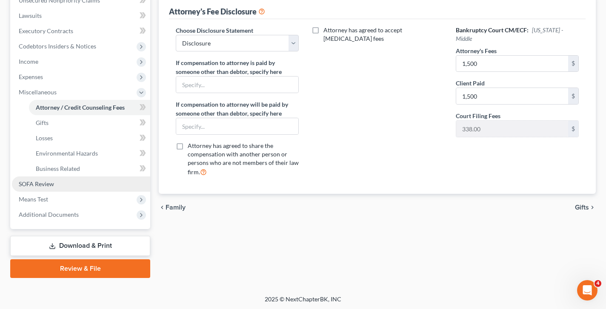
click at [51, 186] on span "SOFA Review" at bounding box center [36, 183] width 35 height 7
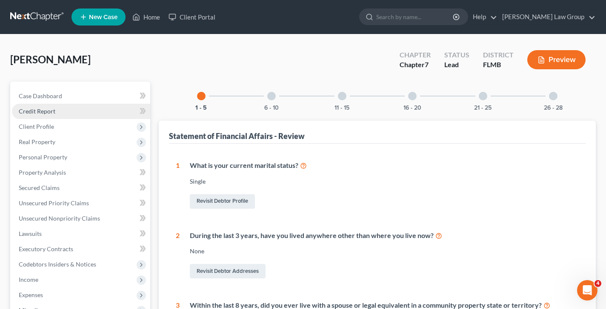
click at [63, 106] on link "Credit Report" at bounding box center [81, 111] width 138 height 15
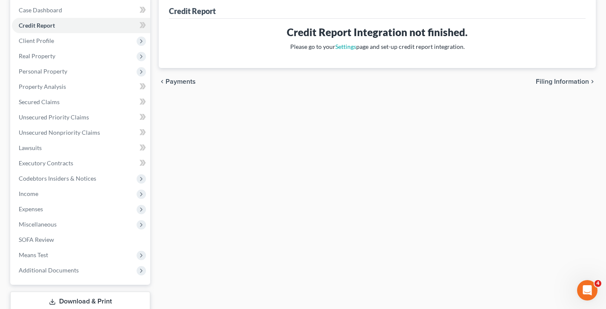
scroll to position [87, 0]
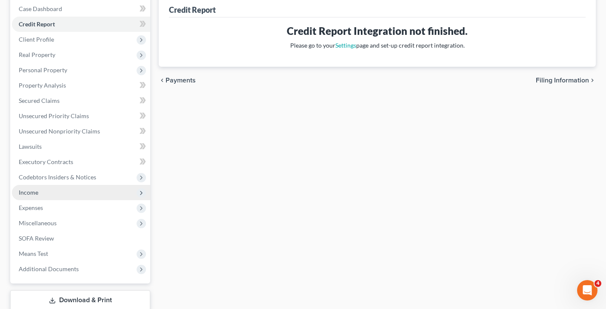
click at [30, 188] on span "Income" at bounding box center [81, 192] width 138 height 15
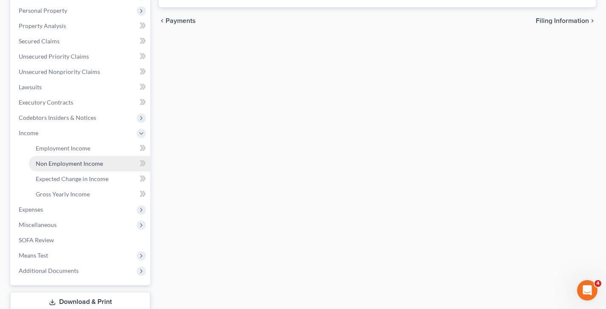
scroll to position [149, 0]
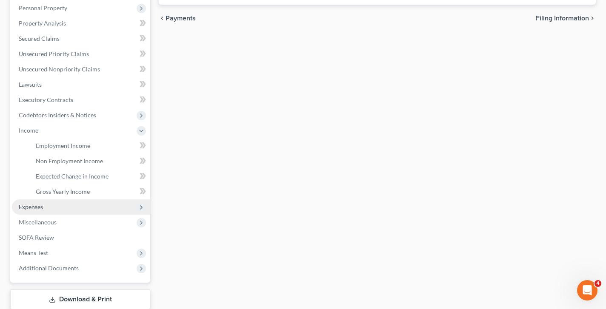
click at [47, 206] on span "Expenses" at bounding box center [81, 207] width 138 height 15
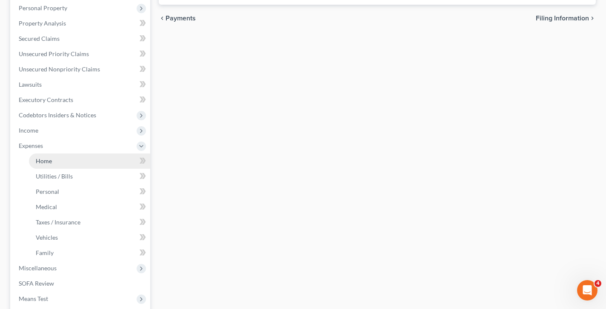
click at [59, 161] on link "Home" at bounding box center [89, 161] width 121 height 15
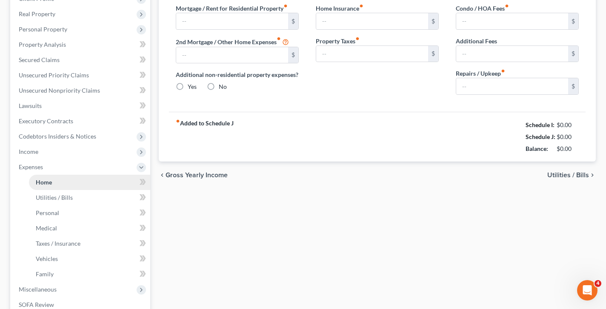
type input "0.00"
radio input "true"
type input "0.00"
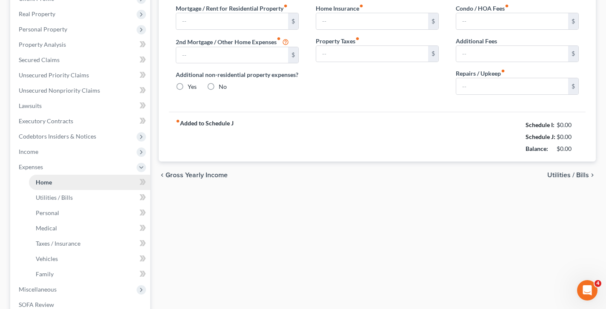
type input "0.00"
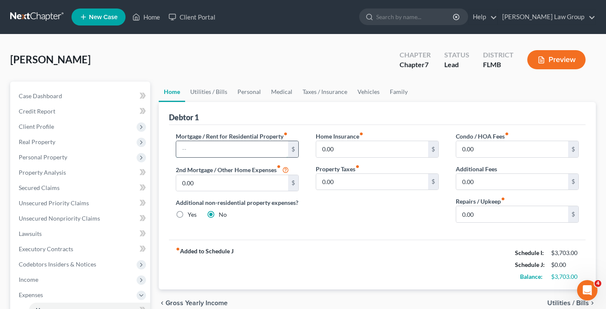
click at [229, 150] on input "text" at bounding box center [232, 149] width 112 height 16
type input "2,095"
click at [494, 212] on input "0.00" at bounding box center [512, 214] width 112 height 16
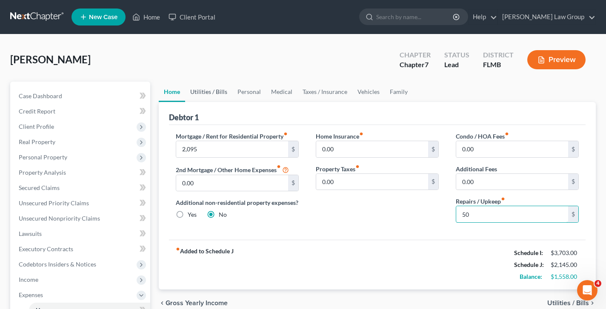
type input "50"
click at [221, 88] on link "Utilities / Bills" at bounding box center [208, 92] width 47 height 20
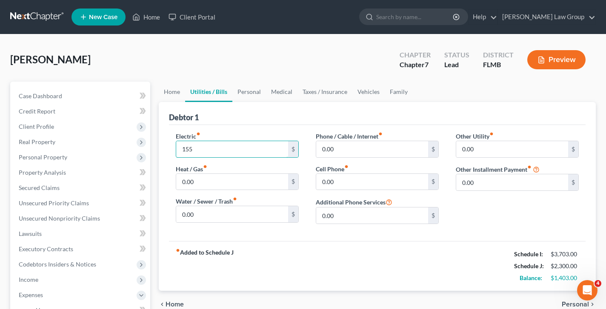
type input "155"
click at [346, 181] on input "0.00" at bounding box center [372, 182] width 112 height 16
type input "135"
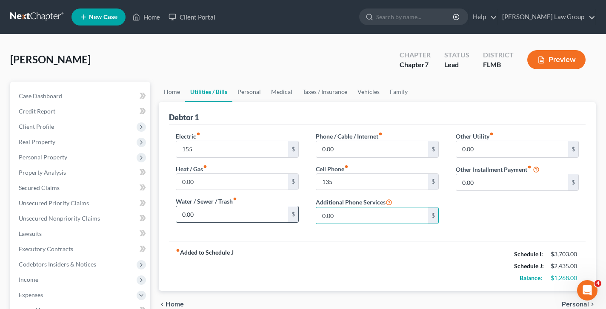
click at [246, 210] on input "0.00" at bounding box center [232, 214] width 112 height 16
type input "100"
click at [251, 87] on link "Personal" at bounding box center [249, 92] width 34 height 20
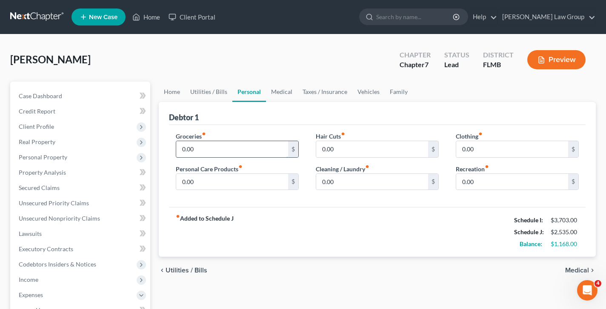
click at [231, 149] on input "0.00" at bounding box center [232, 149] width 112 height 16
type input "497"
click at [333, 183] on input "0.00" at bounding box center [372, 182] width 112 height 16
type input "40"
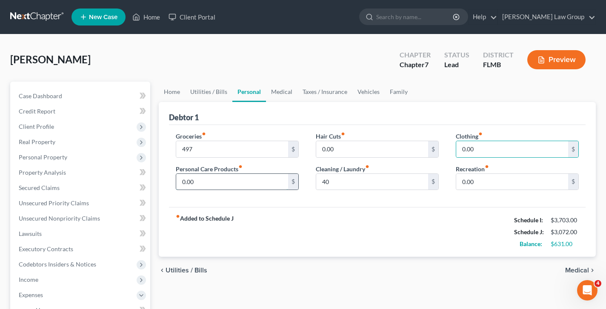
drag, startPoint x: 244, startPoint y: 174, endPoint x: 249, endPoint y: 174, distance: 4.7
click at [244, 174] on input "0.00" at bounding box center [232, 182] width 112 height 16
type input "50"
click at [489, 150] on input "0.00" at bounding box center [512, 149] width 112 height 16
type input "93"
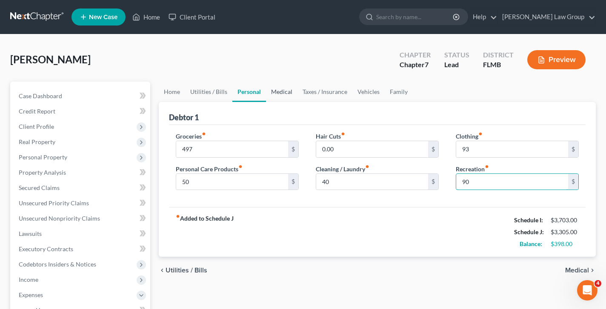
type input "90"
click at [287, 86] on link "Medical" at bounding box center [281, 92] width 31 height 20
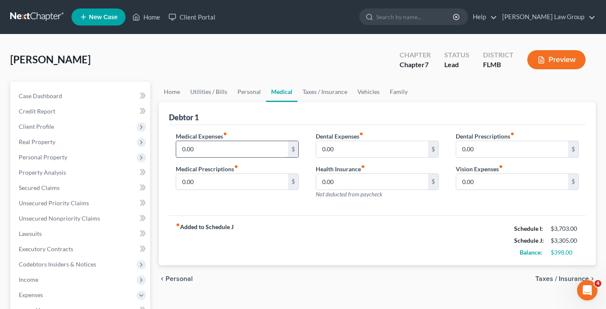
click at [227, 145] on input "0.00" at bounding box center [232, 149] width 112 height 16
type input "300"
click at [241, 89] on link "Personal" at bounding box center [249, 92] width 34 height 20
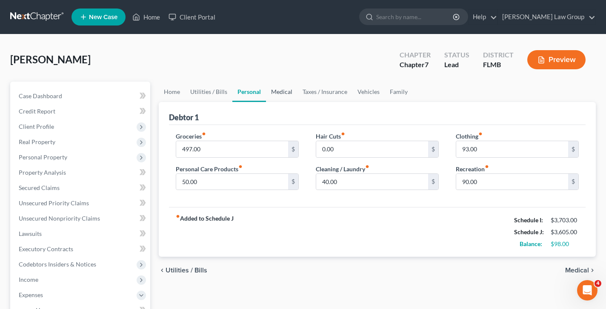
click at [272, 95] on link "Medical" at bounding box center [281, 92] width 31 height 20
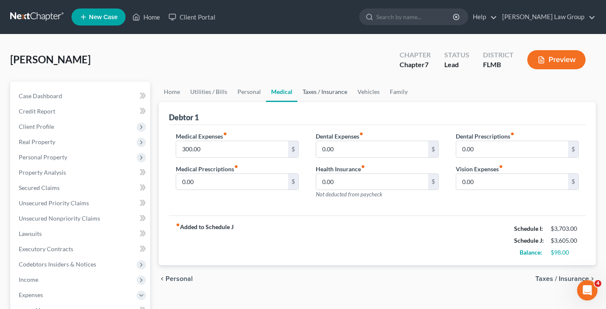
click at [299, 99] on link "Taxes / Insurance" at bounding box center [324, 92] width 55 height 20
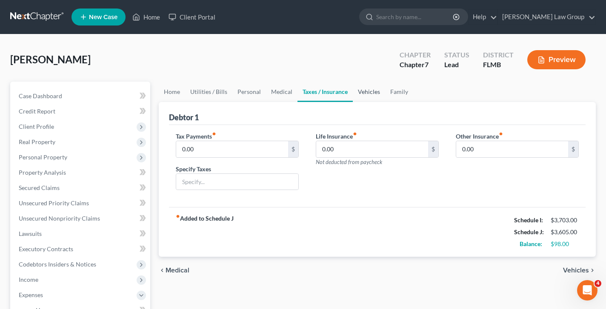
click at [360, 96] on link "Vehicles" at bounding box center [369, 92] width 32 height 20
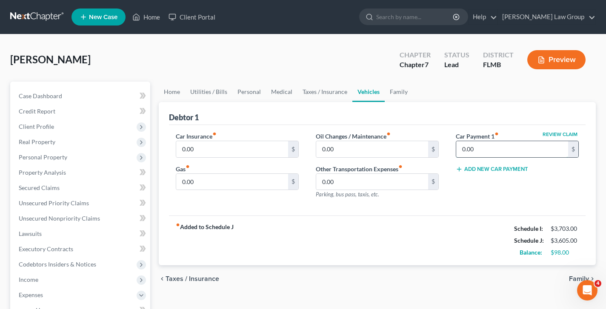
click at [479, 146] on input "0.00" at bounding box center [512, 149] width 112 height 16
type input "299"
click at [273, 146] on input "0.00" at bounding box center [232, 149] width 112 height 16
type input "155"
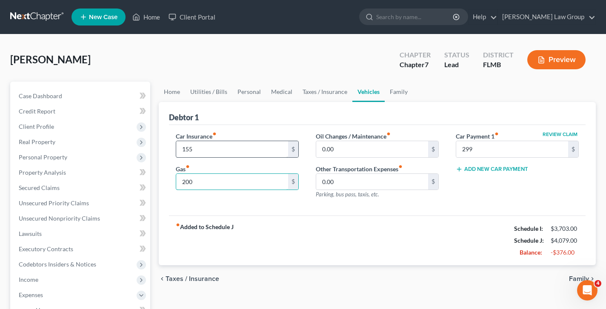
type input "200"
type input "50"
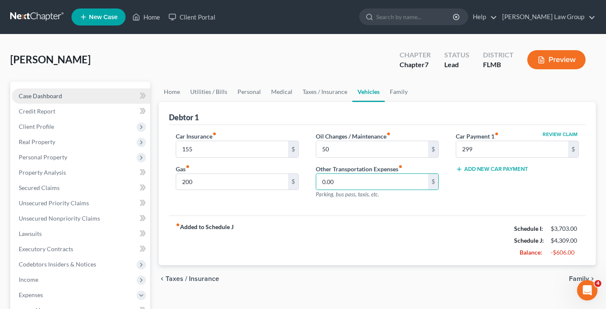
click at [42, 99] on span "Case Dashboard" at bounding box center [40, 95] width 43 height 7
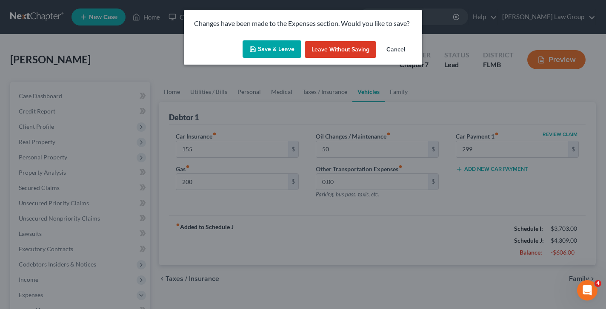
click at [282, 50] on button "Save & Leave" at bounding box center [272, 49] width 59 height 18
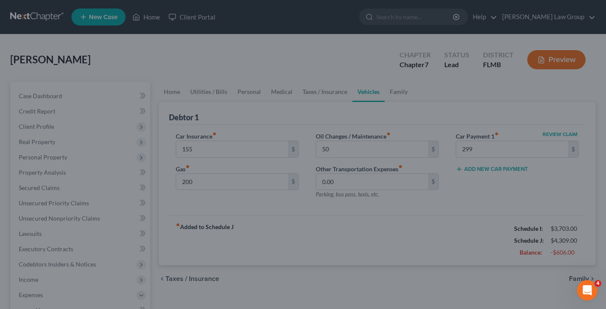
type input "155.00"
type input "200.00"
type input "50.00"
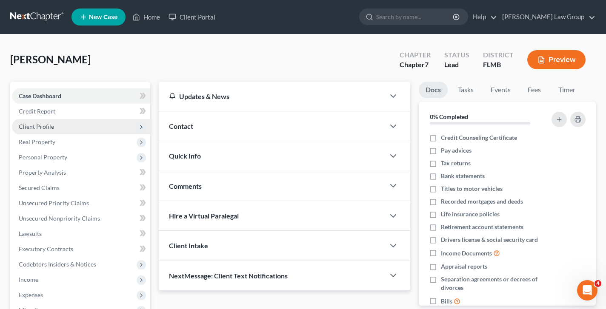
click at [46, 125] on span "Client Profile" at bounding box center [36, 126] width 35 height 7
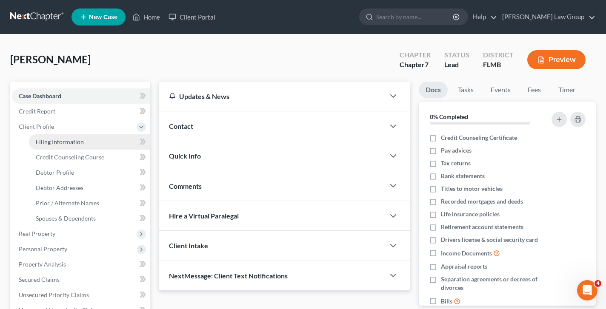
click at [54, 140] on span "Filing Information" at bounding box center [60, 141] width 48 height 7
select select "1"
select select "0"
select select "9"
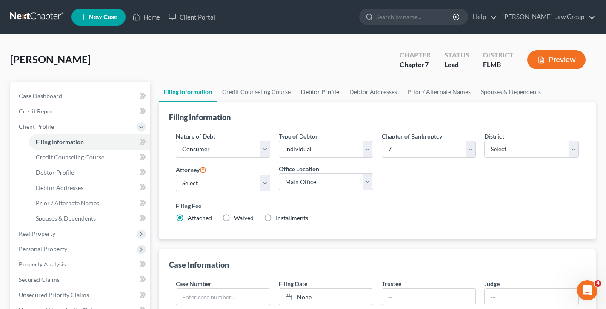
click at [321, 91] on link "Debtor Profile" at bounding box center [320, 92] width 49 height 20
select select "0"
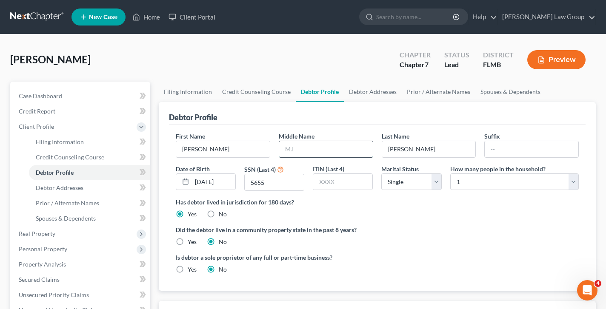
click at [354, 155] on input "text" at bounding box center [326, 149] width 94 height 16
type input "[PERSON_NAME]"
click at [70, 121] on span "Client Profile" at bounding box center [81, 126] width 138 height 15
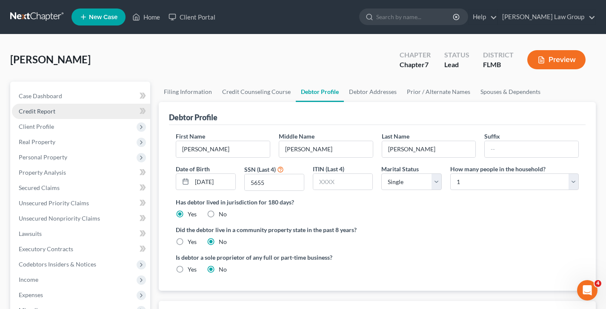
click at [65, 111] on link "Credit Report" at bounding box center [81, 111] width 138 height 15
